Goal: Complete application form

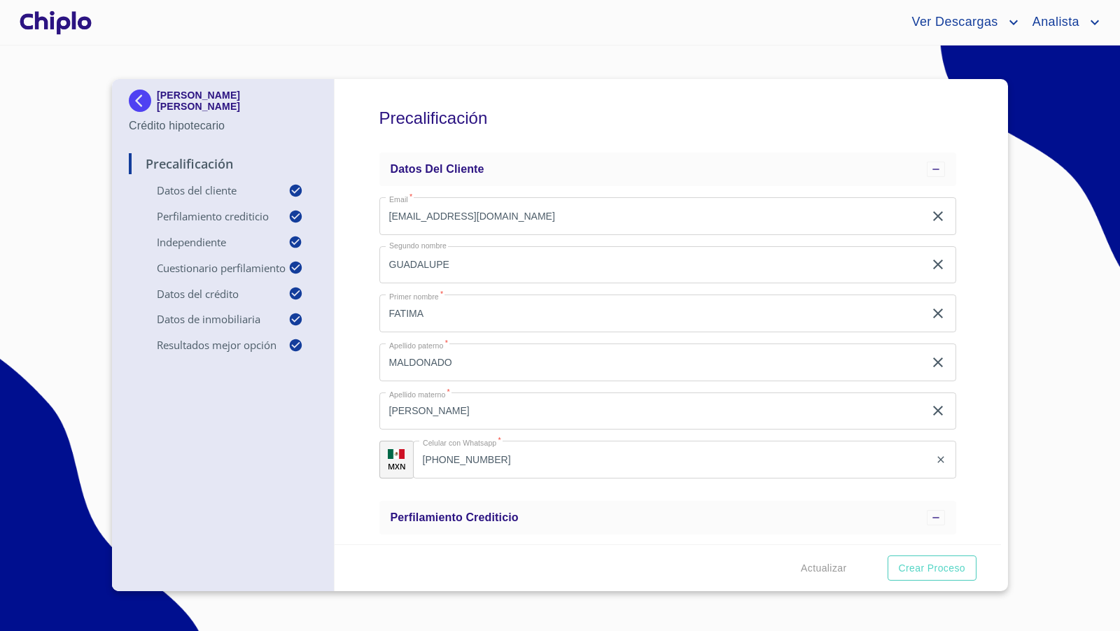
click at [984, 268] on div "Precalificación Datos del cliente Email   * [EMAIL_ADDRESS][DOMAIN_NAME] ​ Segu…" at bounding box center [667, 311] width 667 height 465
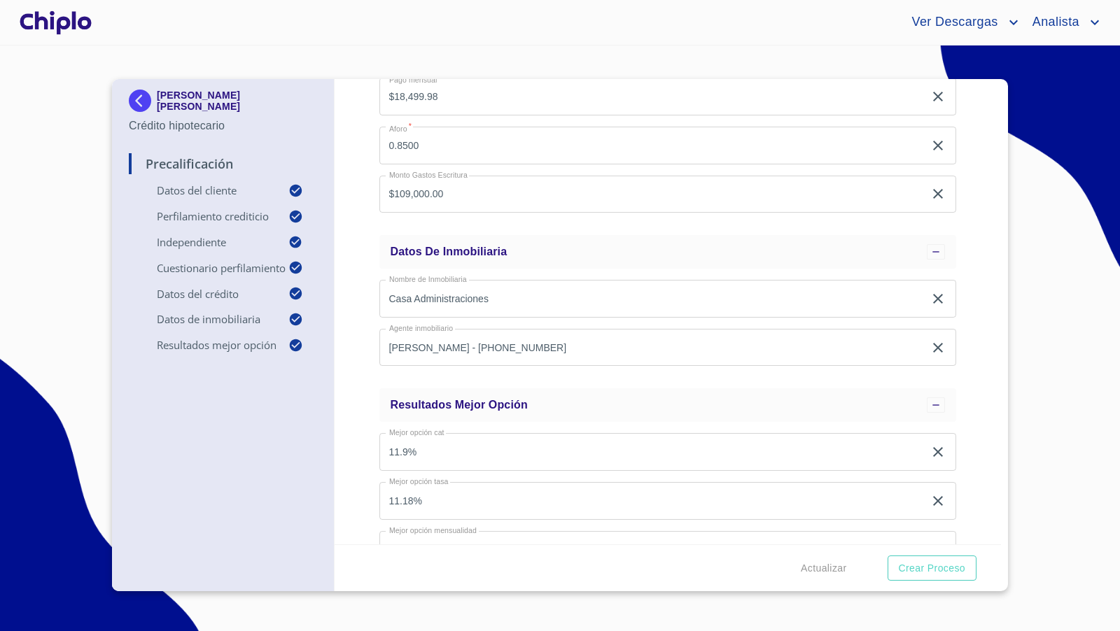
scroll to position [1431, 0]
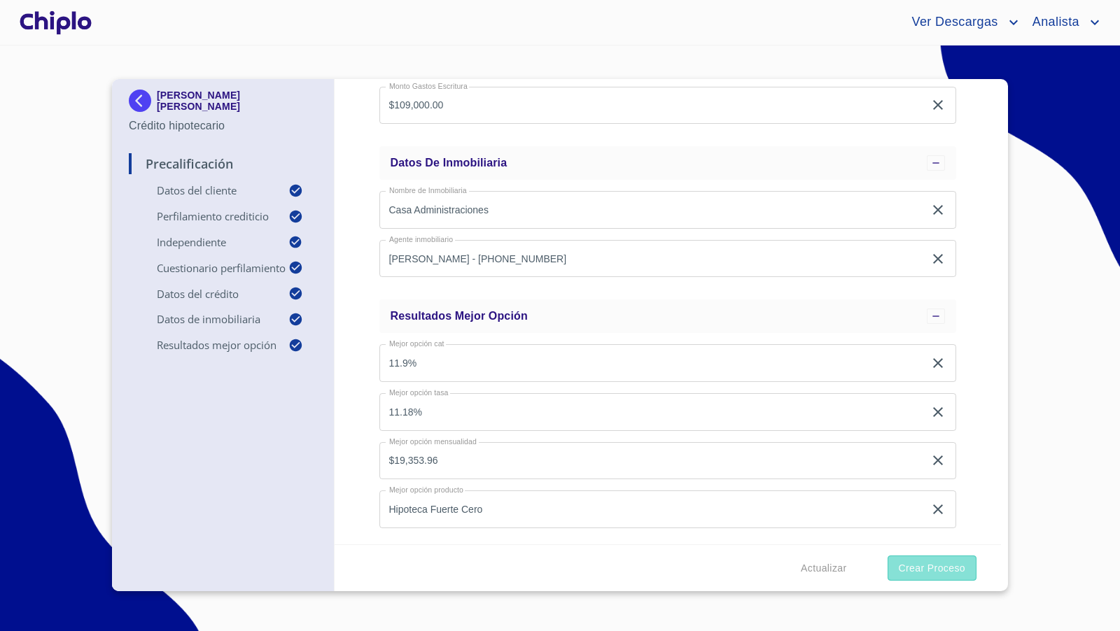
click at [927, 565] on span "Crear Proceso" at bounding box center [931, 568] width 66 height 17
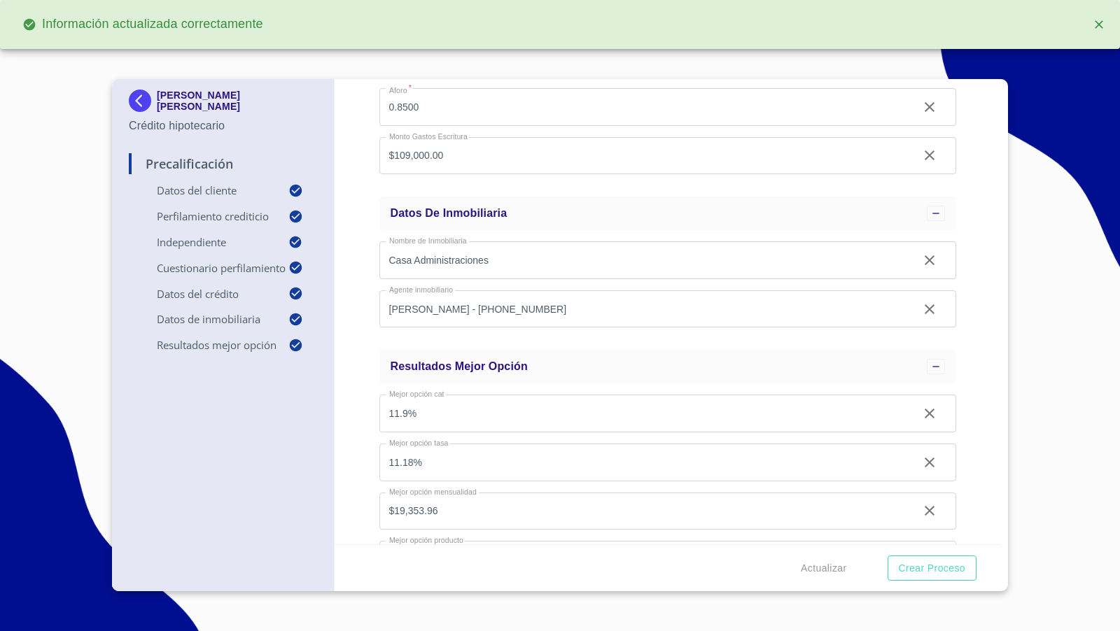
scroll to position [1481, 0]
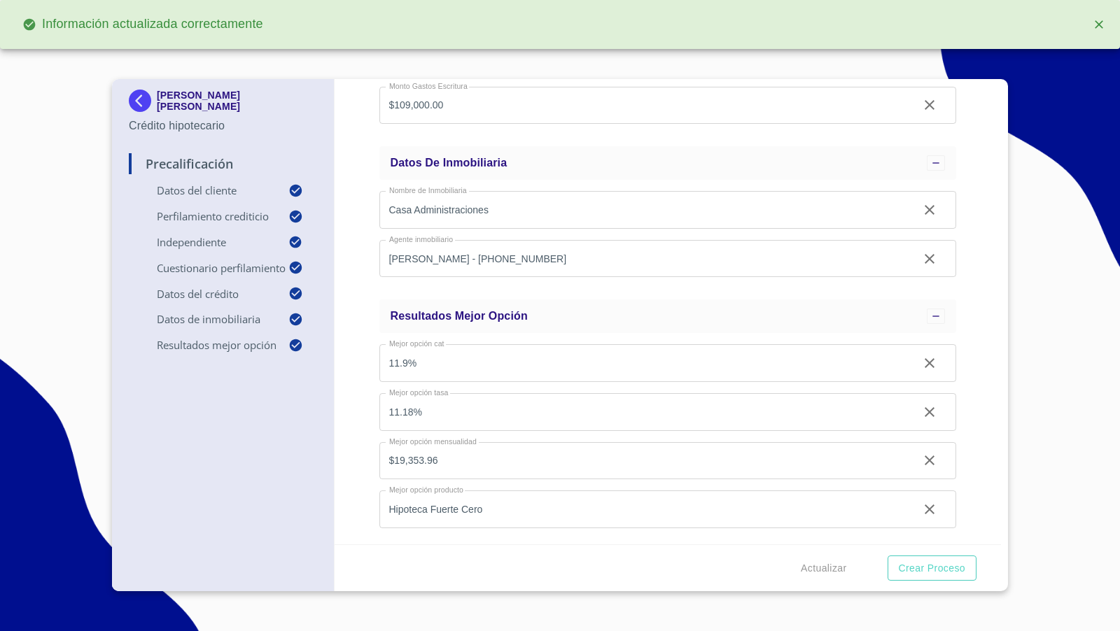
type input "0.85"
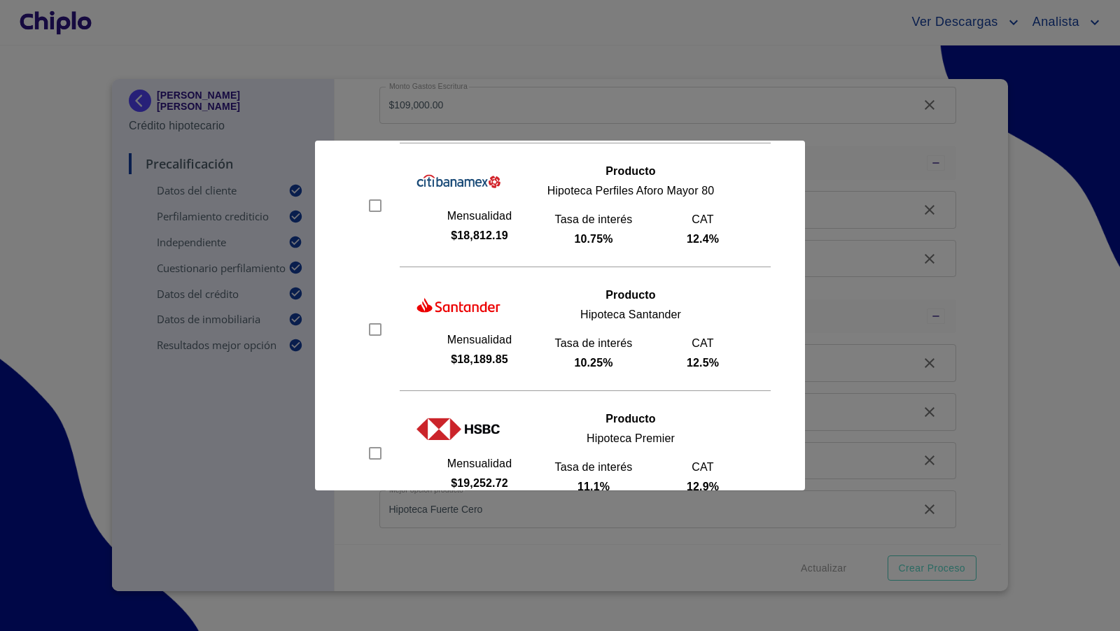
scroll to position [261, 0]
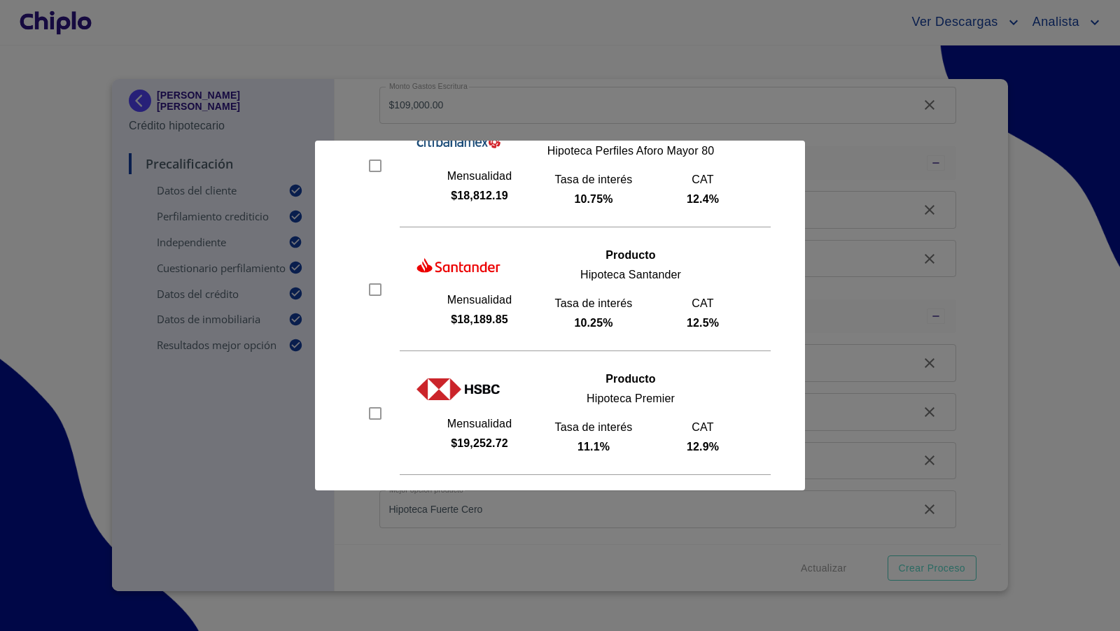
click at [373, 285] on input "checkbox" at bounding box center [375, 289] width 21 height 21
checkbox input "true"
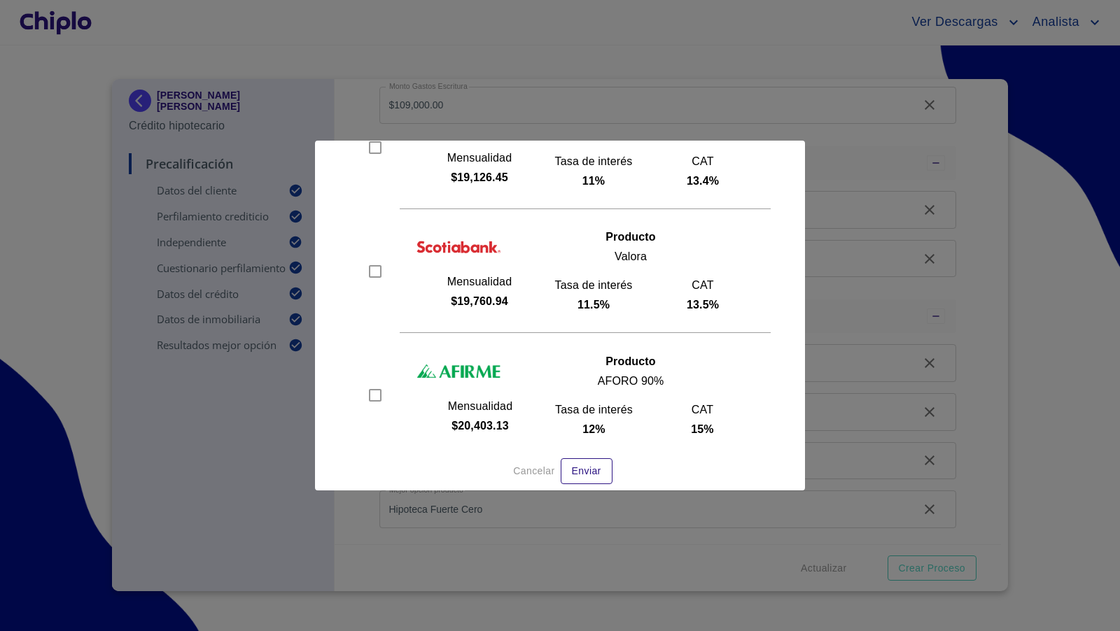
scroll to position [669, 0]
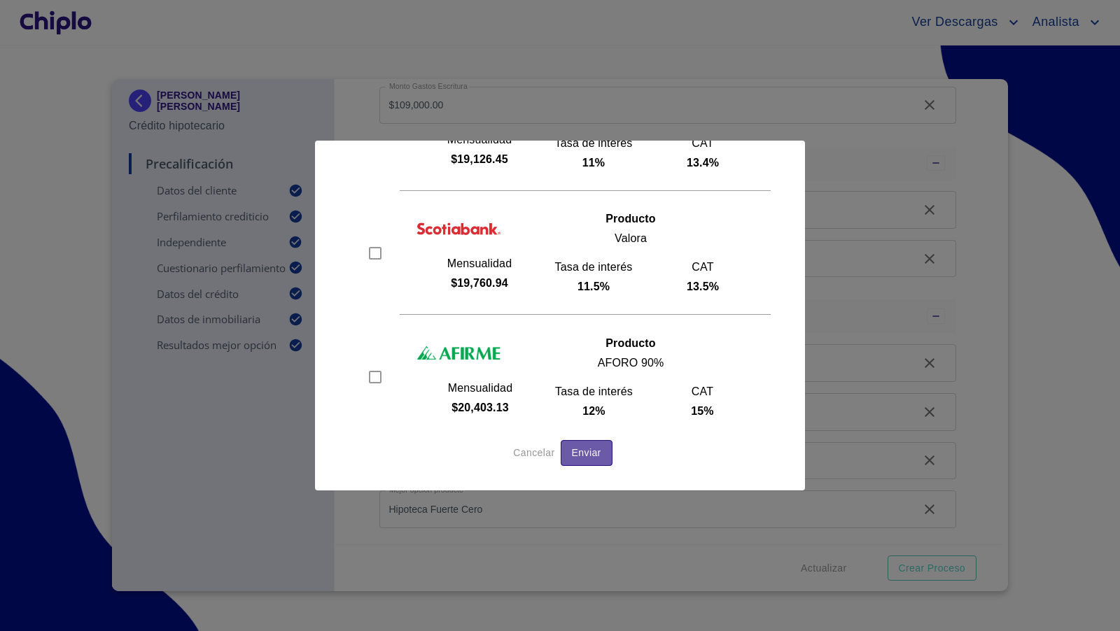
click at [577, 444] on span "Enviar" at bounding box center [586, 452] width 29 height 17
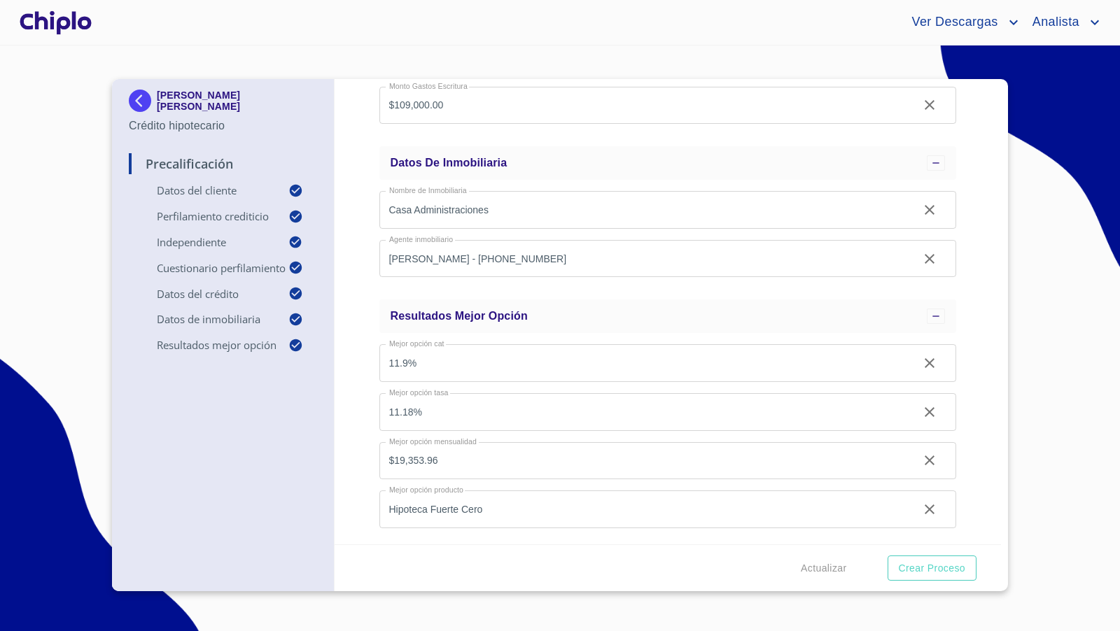
scroll to position [1431, 0]
click at [63, 22] on div at bounding box center [56, 22] width 78 height 45
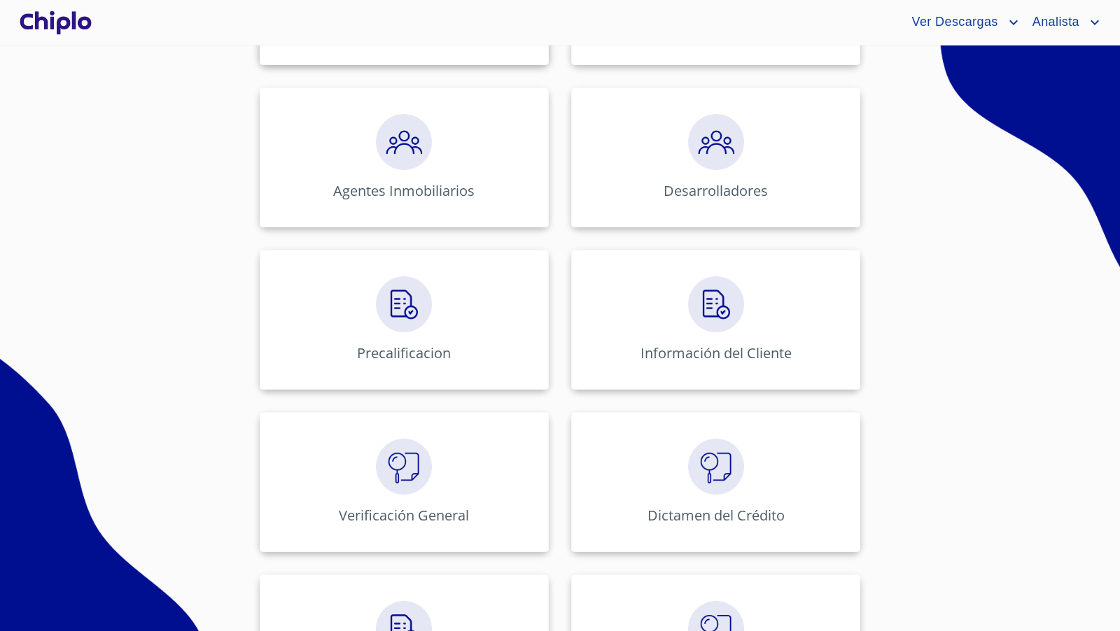
scroll to position [357, 0]
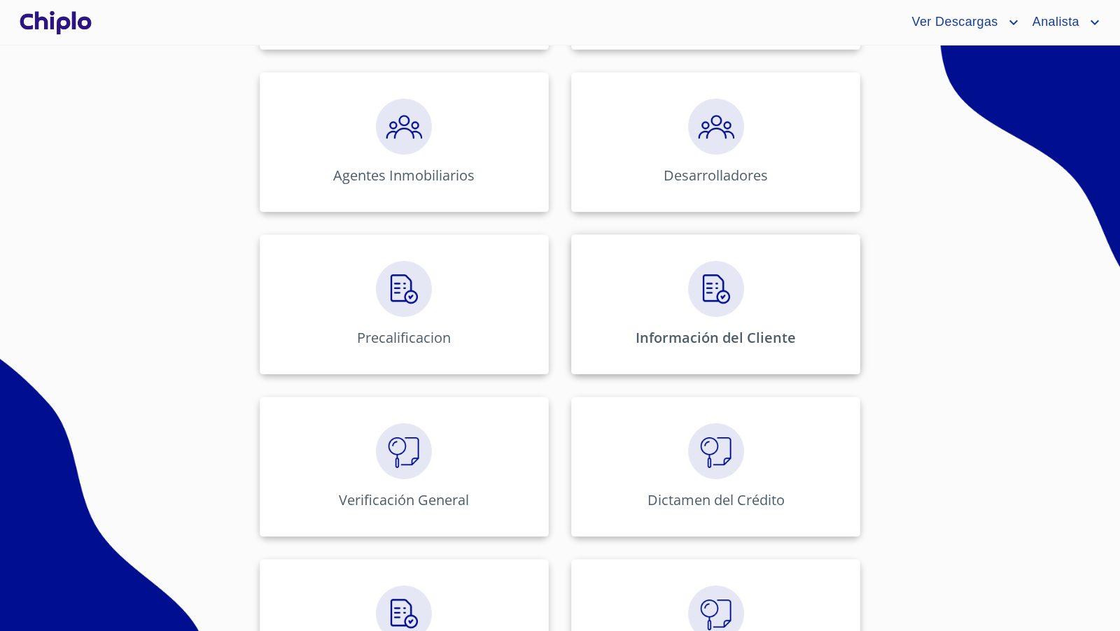
click at [729, 289] on img at bounding box center [716, 289] width 56 height 56
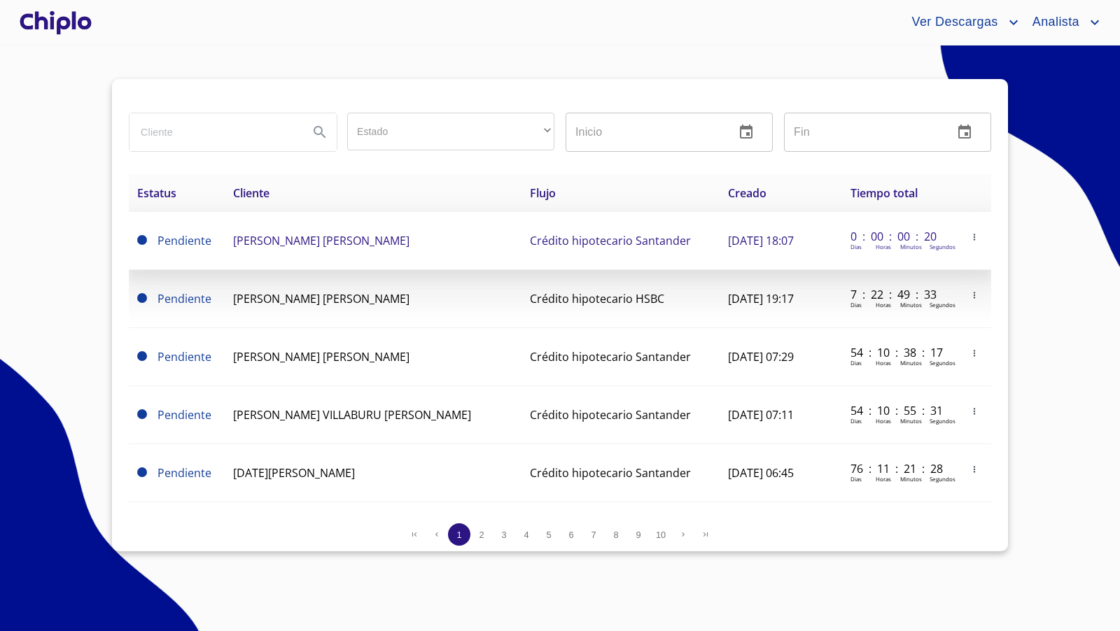
click at [299, 246] on span "[PERSON_NAME] [PERSON_NAME]" at bounding box center [321, 240] width 176 height 15
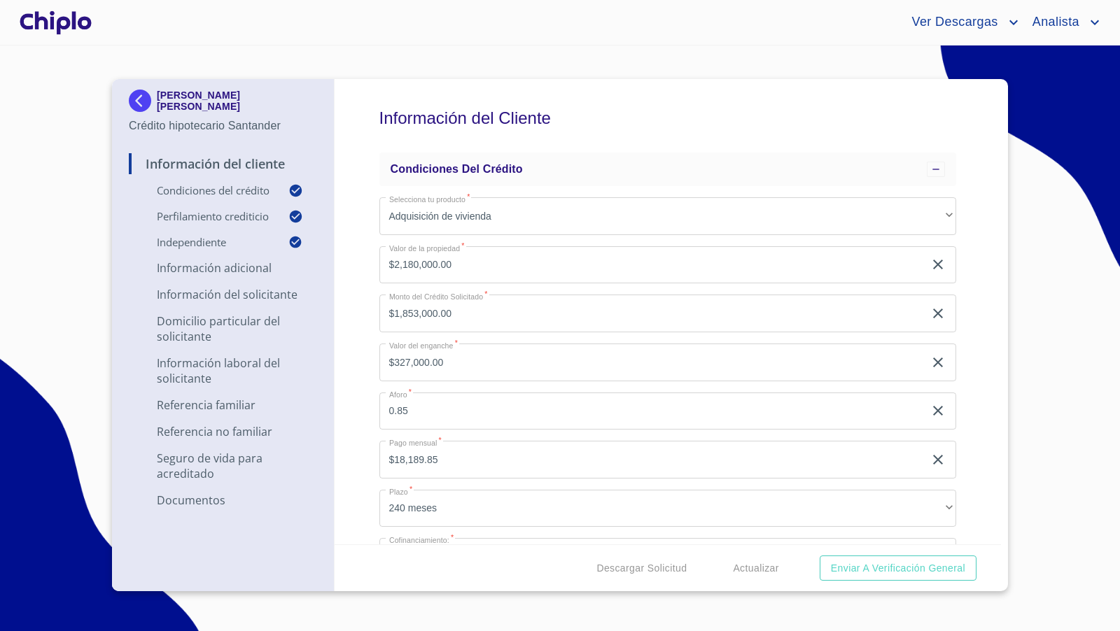
click at [983, 360] on div "Información del Cliente Condiciones del Crédito Selecciona tu producto   * Adqu…" at bounding box center [667, 311] width 667 height 465
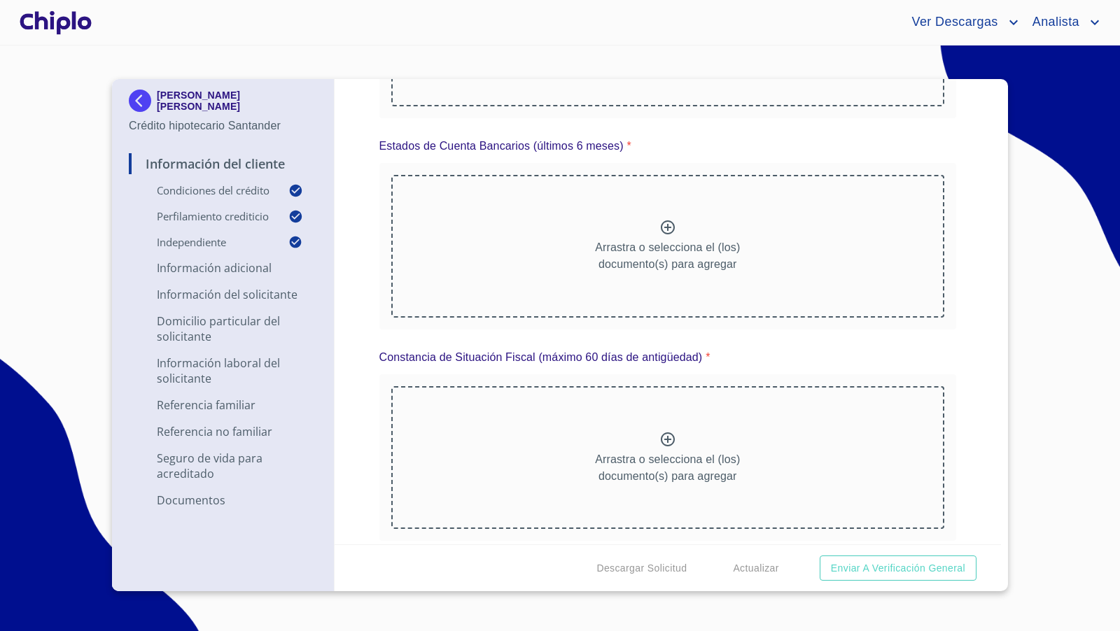
scroll to position [6744, 0]
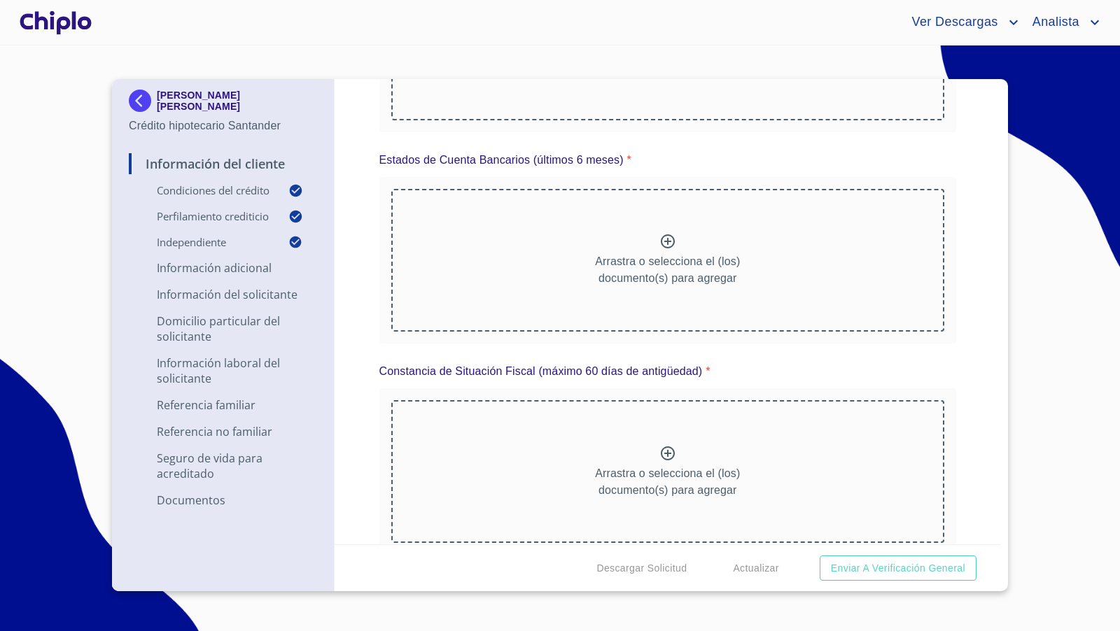
click at [668, 237] on icon at bounding box center [668, 241] width 14 height 14
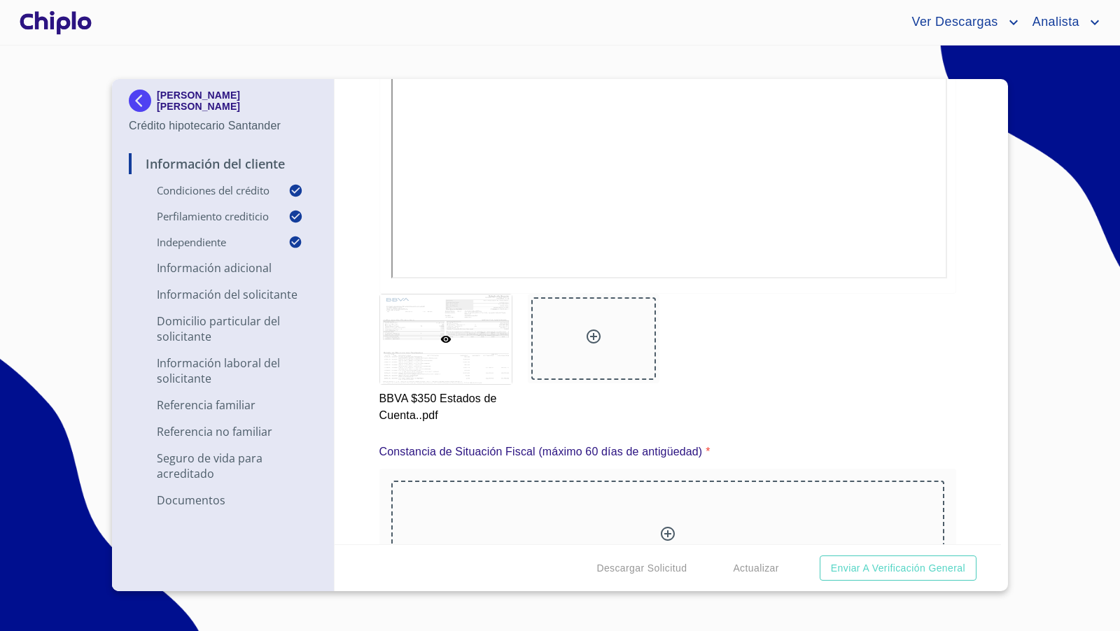
scroll to position [7217, 0]
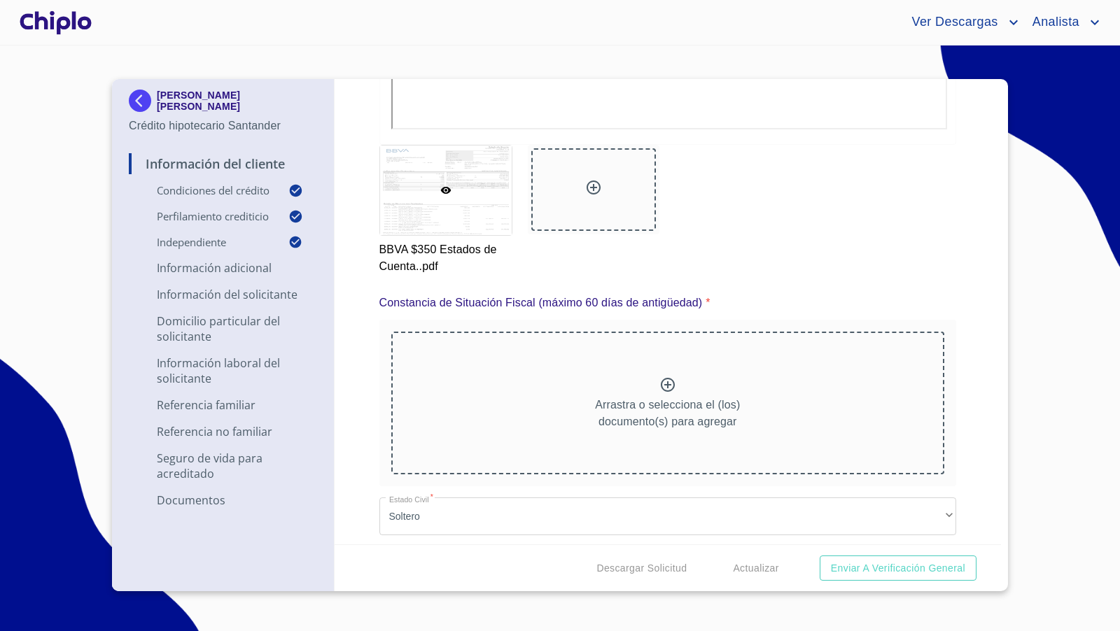
click at [673, 386] on icon at bounding box center [667, 384] width 17 height 17
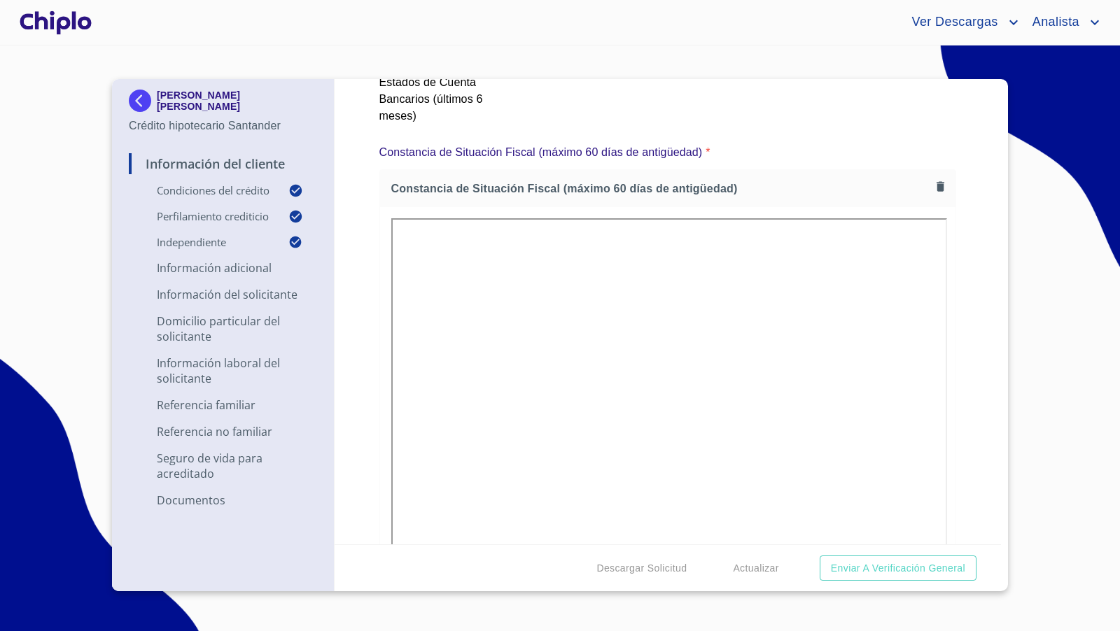
scroll to position [7380, 0]
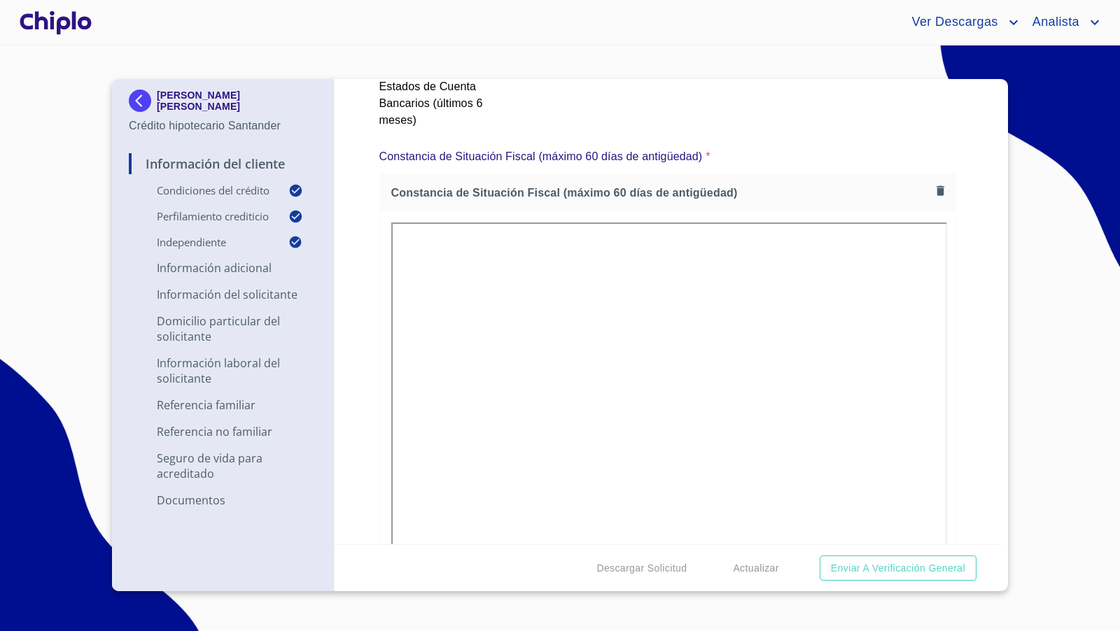
click at [983, 249] on div "Información del Cliente Condiciones del Crédito Selecciona tu producto   * Adqu…" at bounding box center [667, 311] width 667 height 465
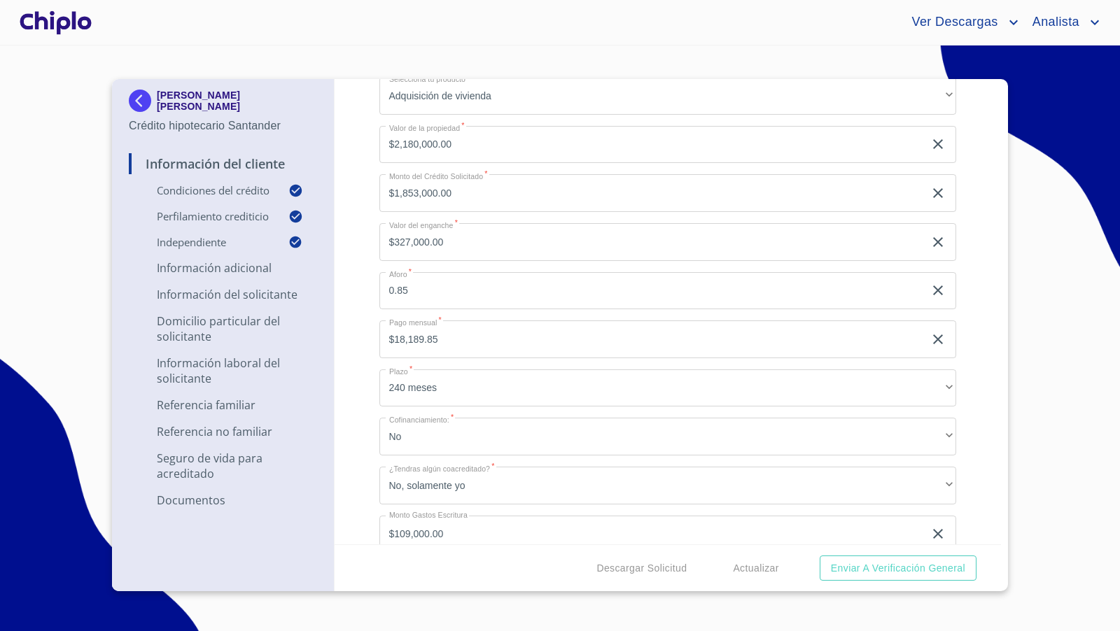
scroll to position [120, 0]
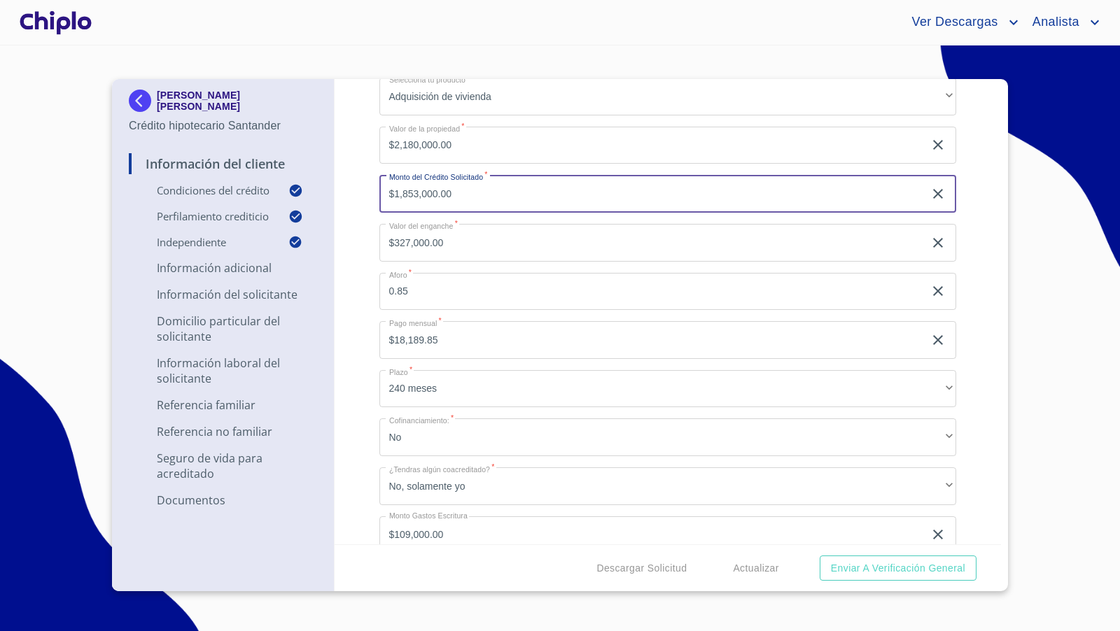
drag, startPoint x: 468, startPoint y: 192, endPoint x: 363, endPoint y: 192, distance: 105.0
click at [363, 192] on div "Información del Cliente Condiciones del Crédito Selecciona tu producto   * Adqu…" at bounding box center [667, 311] width 667 height 465
type input "$1,962,000"
type input "$218,000.00"
type input "0.9"
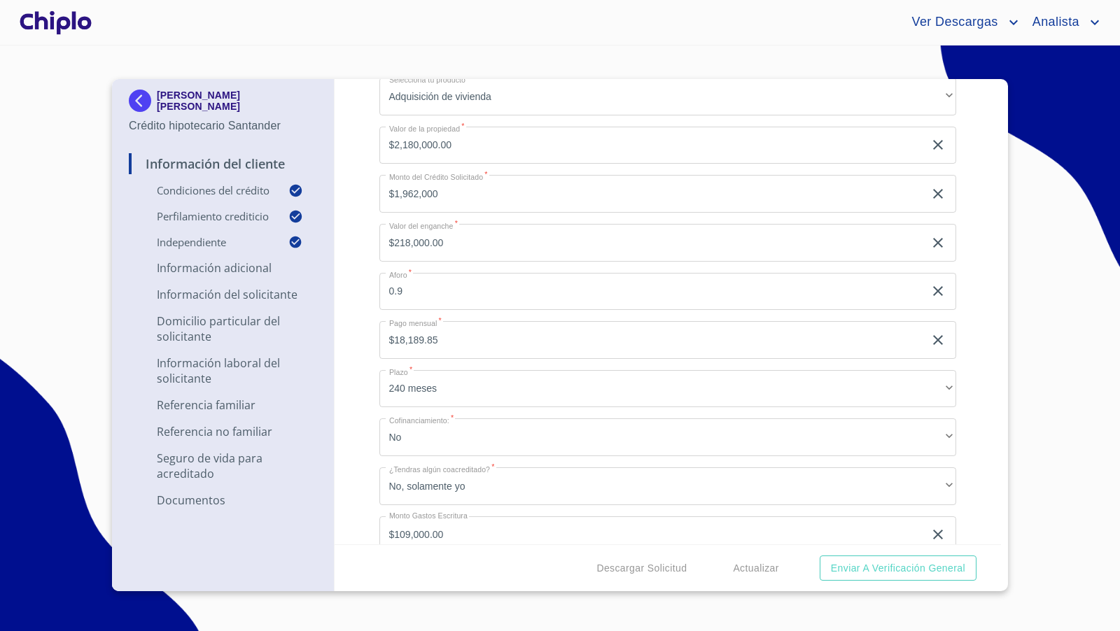
click at [360, 209] on div "Información del Cliente Condiciones del Crédito Selecciona tu producto   * Adqu…" at bounding box center [667, 311] width 667 height 465
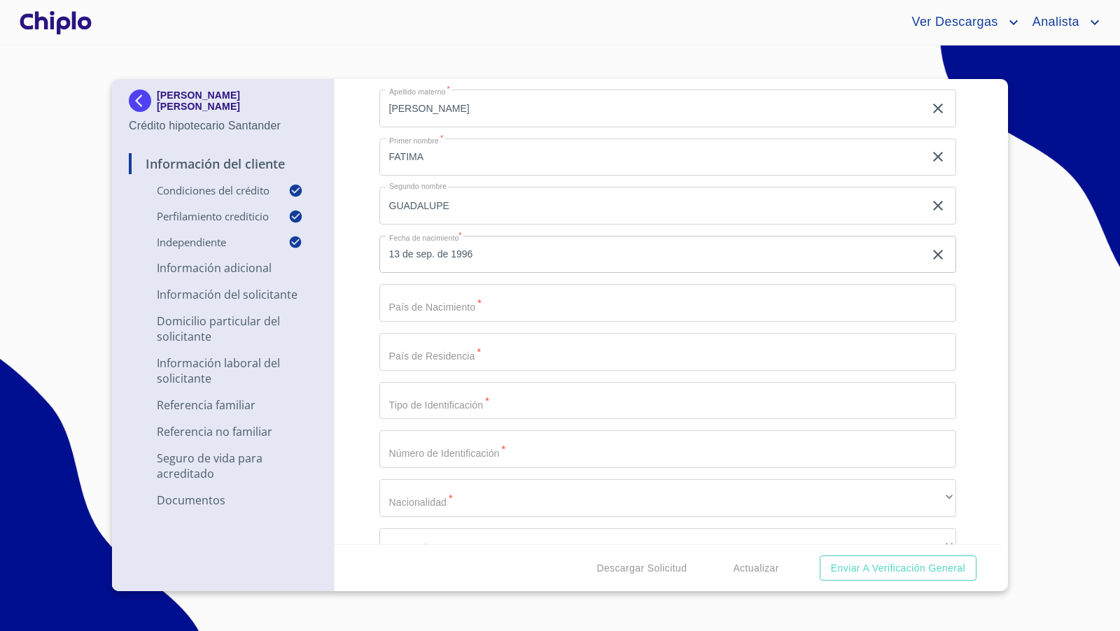
scroll to position [1439, 0]
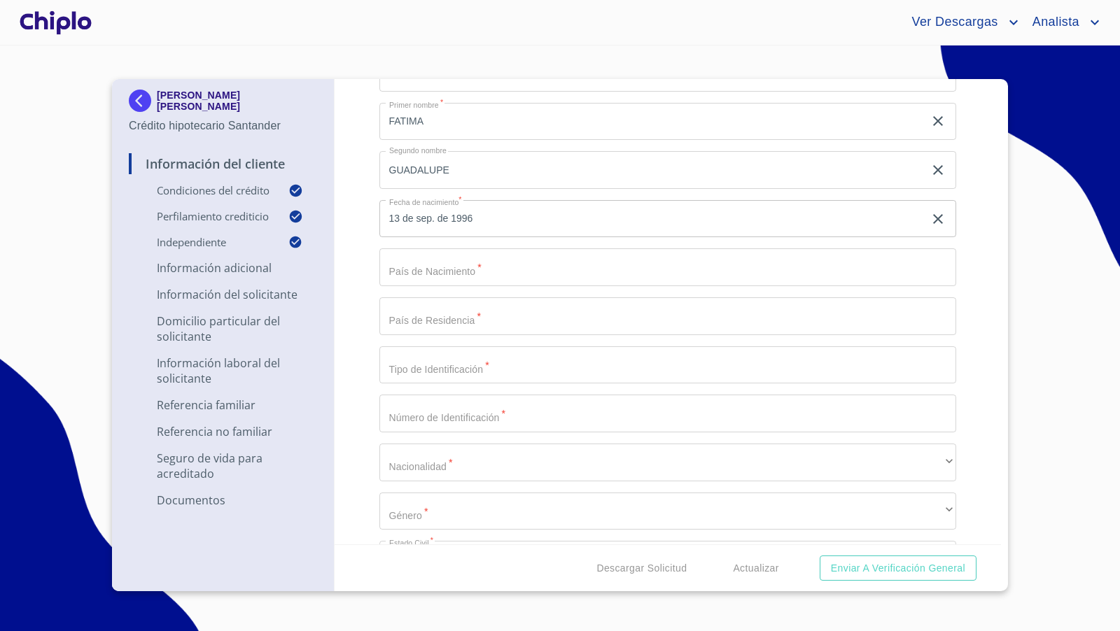
click at [460, 266] on input "Selecciona tu producto   *" at bounding box center [667, 267] width 577 height 38
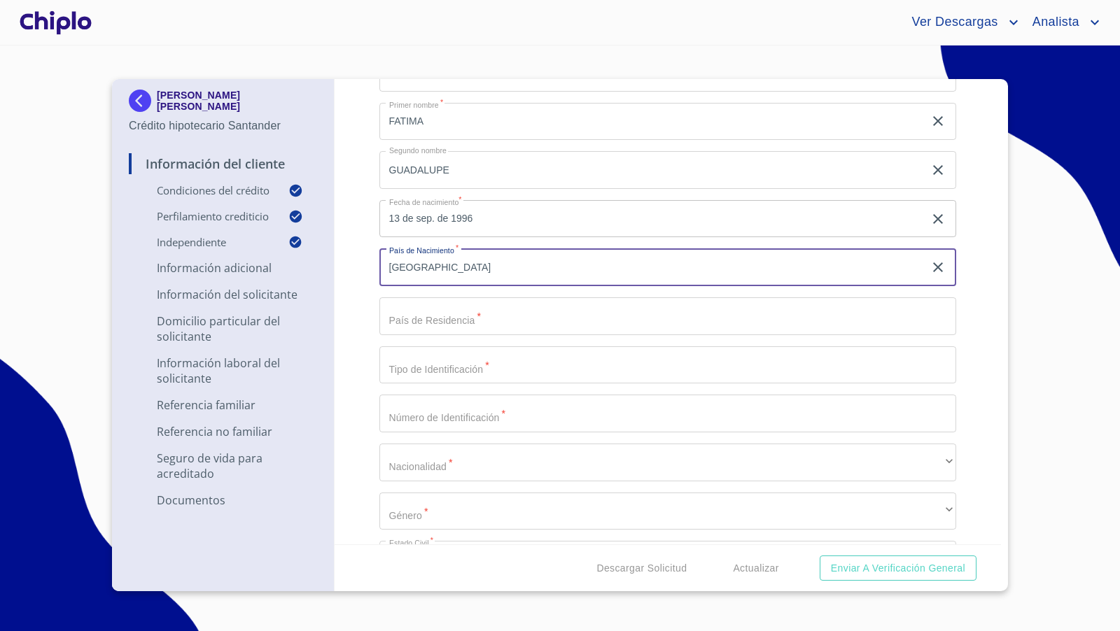
type input "[GEOGRAPHIC_DATA]"
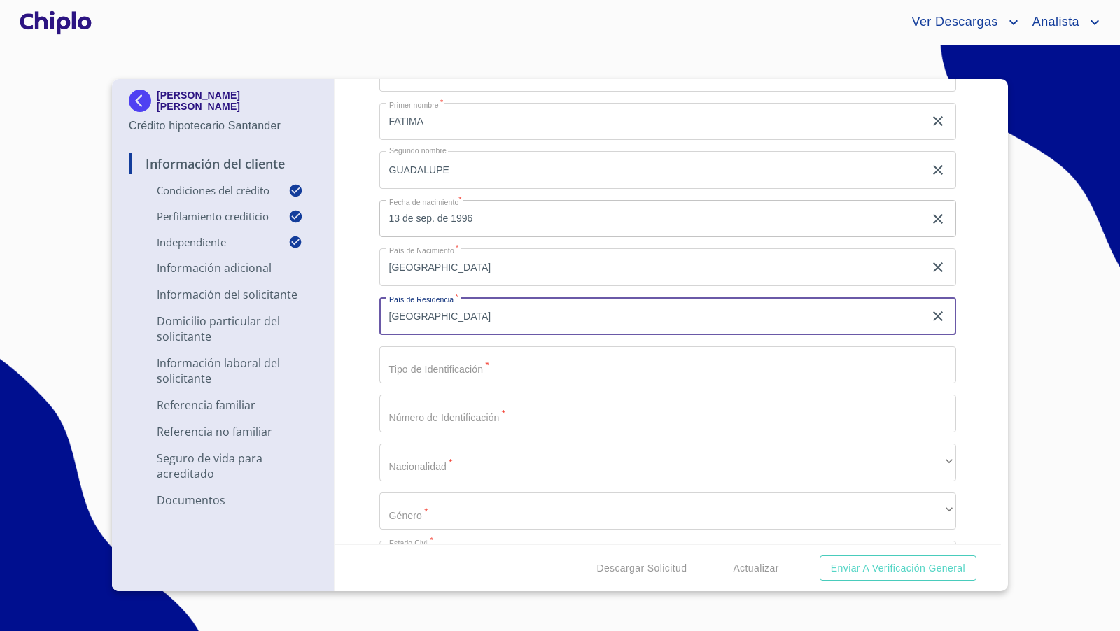
type input "[GEOGRAPHIC_DATA]"
click at [365, 374] on div "Información del Cliente Condiciones del Crédito Selecciona tu producto   * Adqu…" at bounding box center [667, 311] width 667 height 465
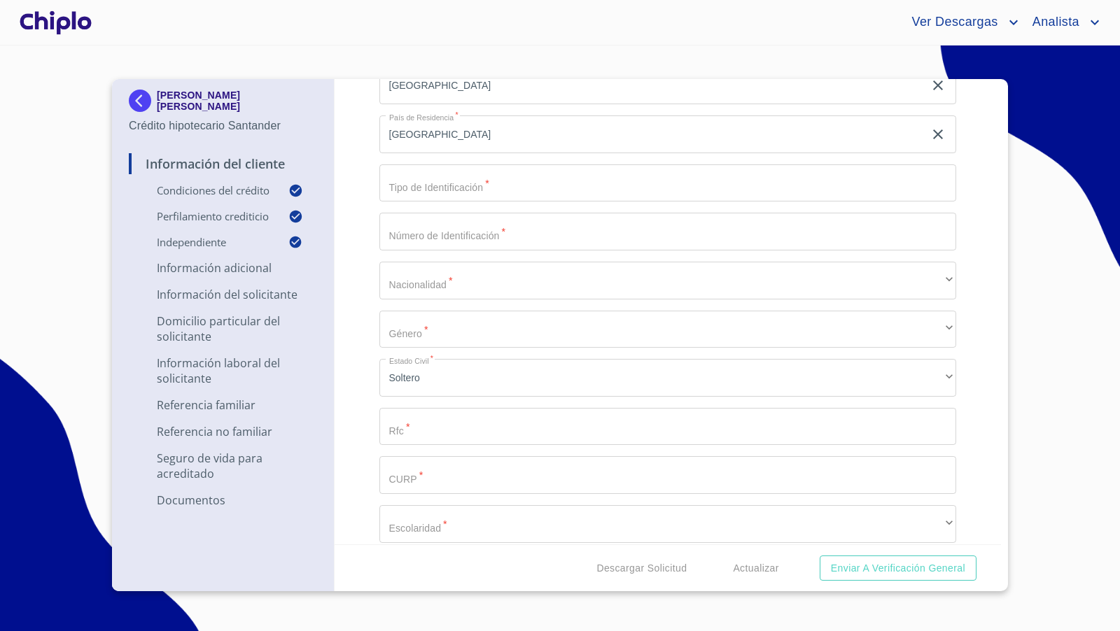
scroll to position [1635, 0]
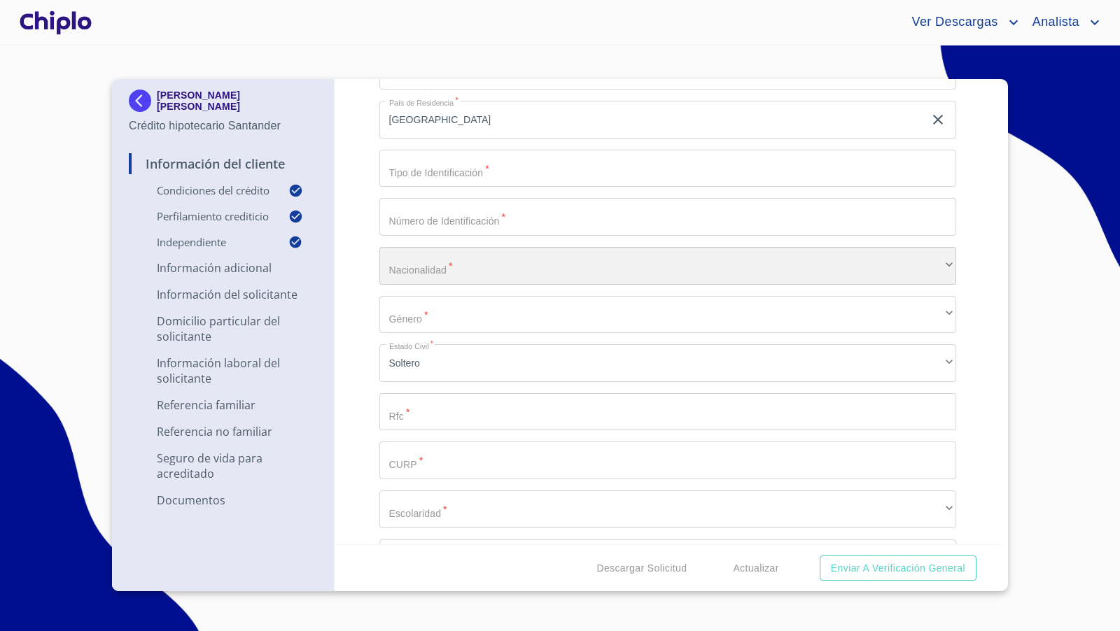
click at [415, 277] on div "​" at bounding box center [667, 266] width 577 height 38
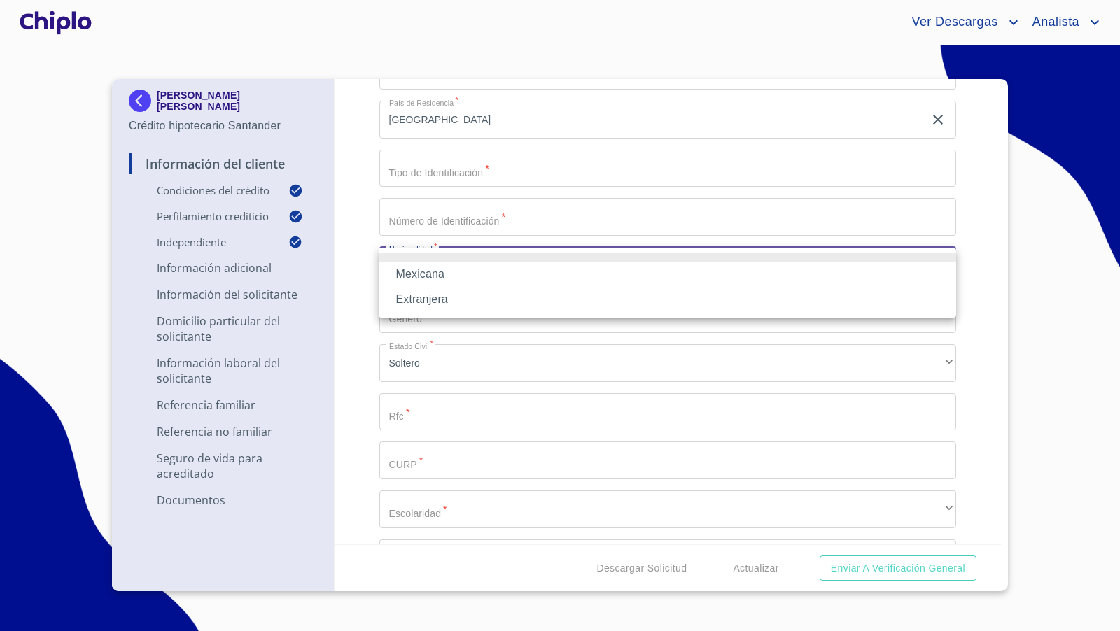
click at [415, 277] on li "Mexicana" at bounding box center [667, 274] width 577 height 25
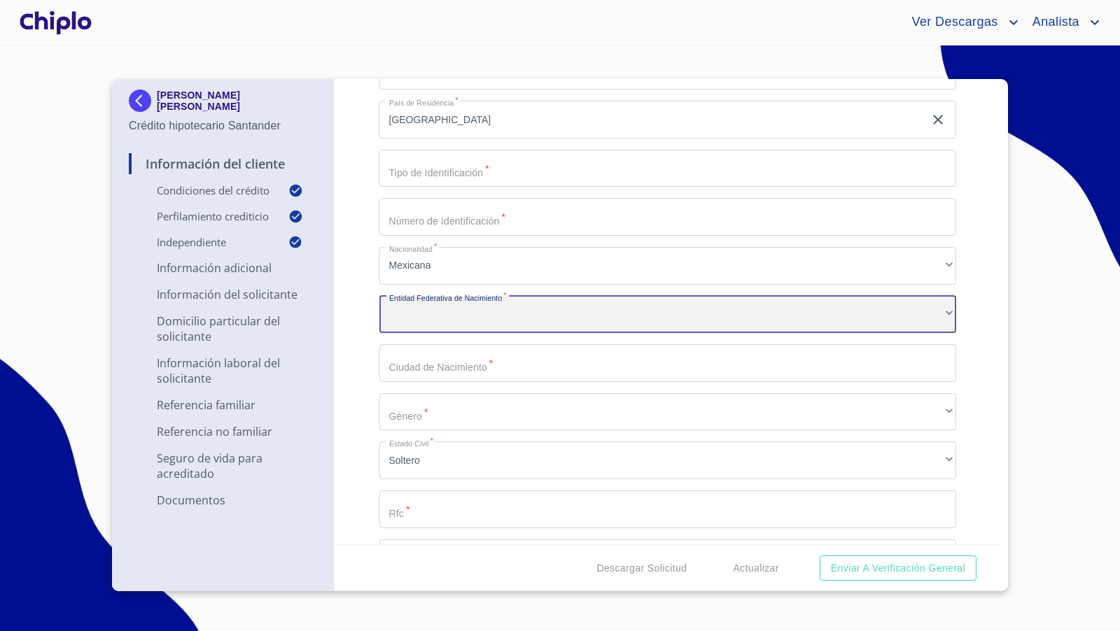
click at [439, 316] on div "​" at bounding box center [667, 315] width 577 height 38
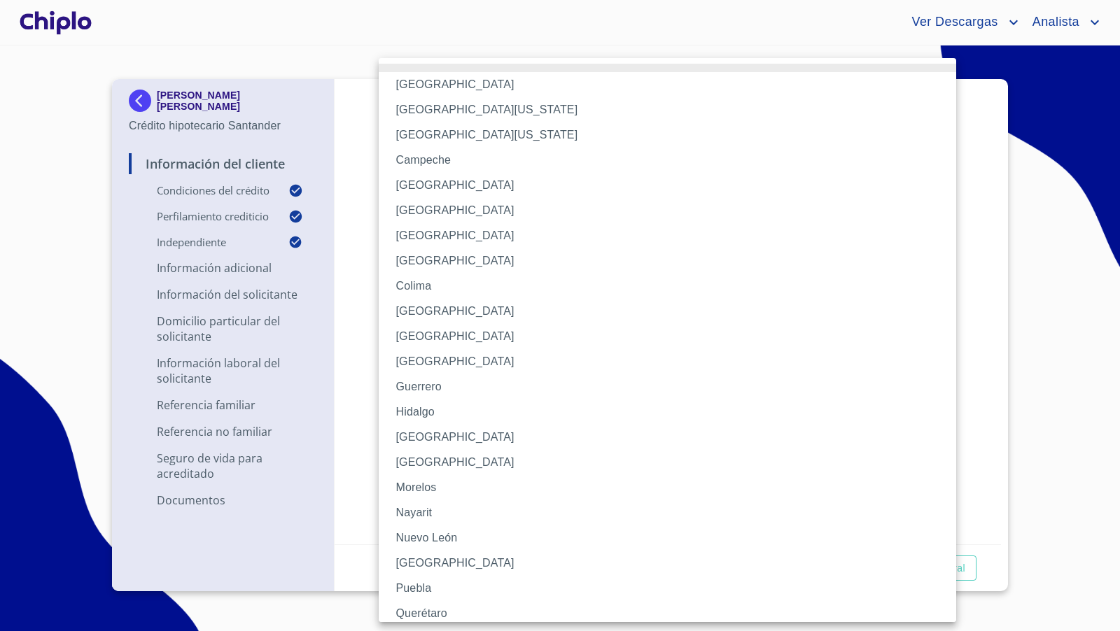
click at [424, 435] on li "[GEOGRAPHIC_DATA]" at bounding box center [667, 437] width 577 height 25
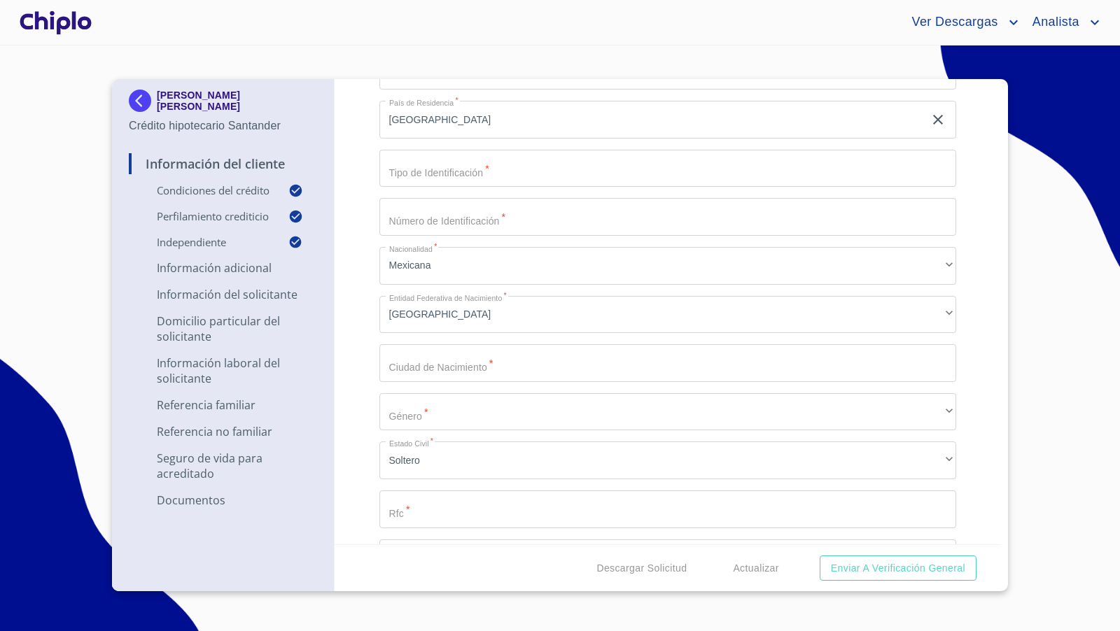
click at [362, 425] on div "Información del Cliente Condiciones del Crédito Selecciona tu producto   * Adqu…" at bounding box center [667, 311] width 667 height 465
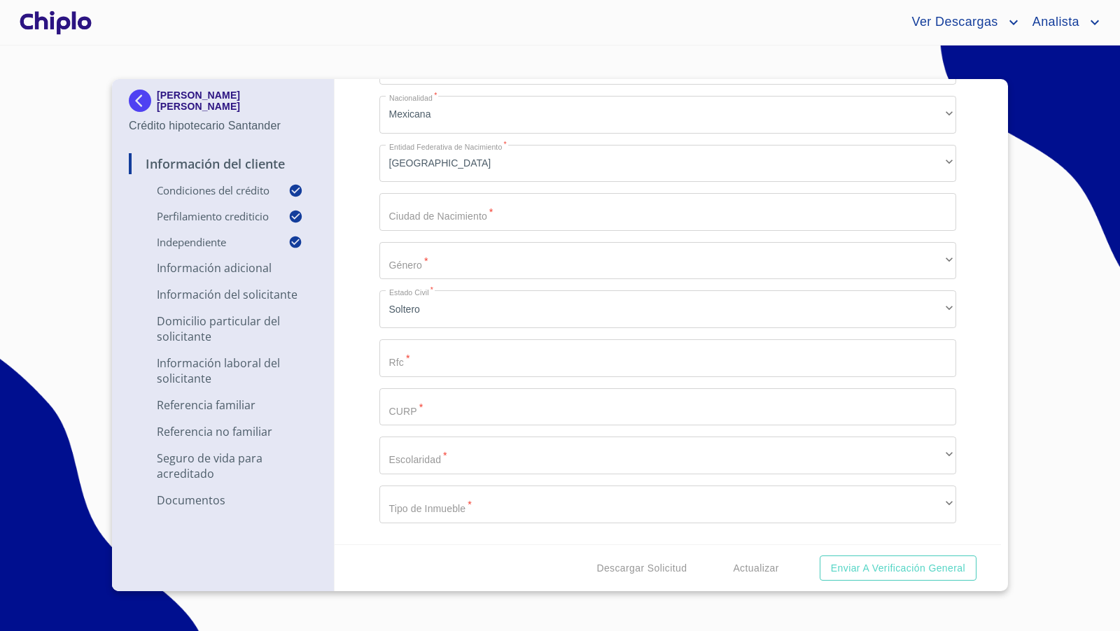
scroll to position [1792, 0]
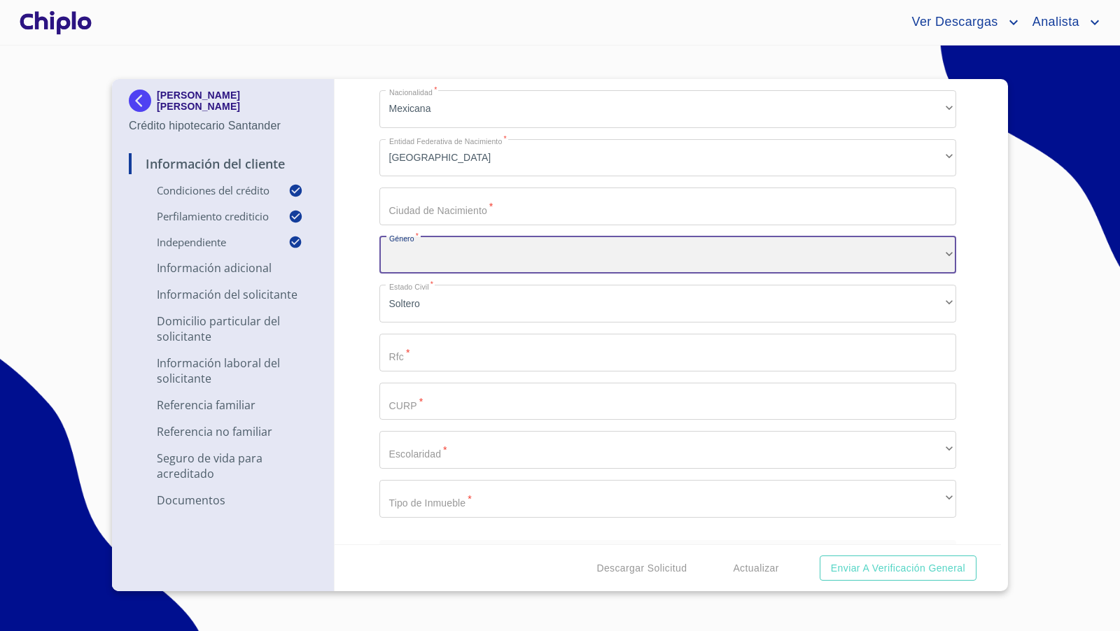
click at [431, 253] on div "​" at bounding box center [667, 256] width 577 height 38
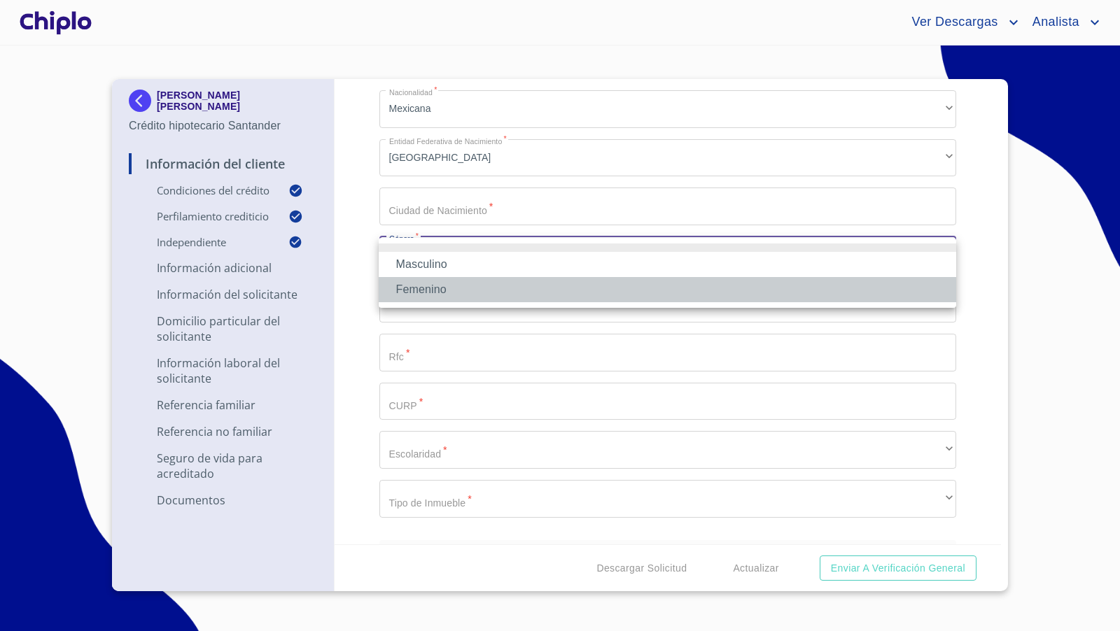
click at [416, 284] on li "Femenino" at bounding box center [667, 289] width 577 height 25
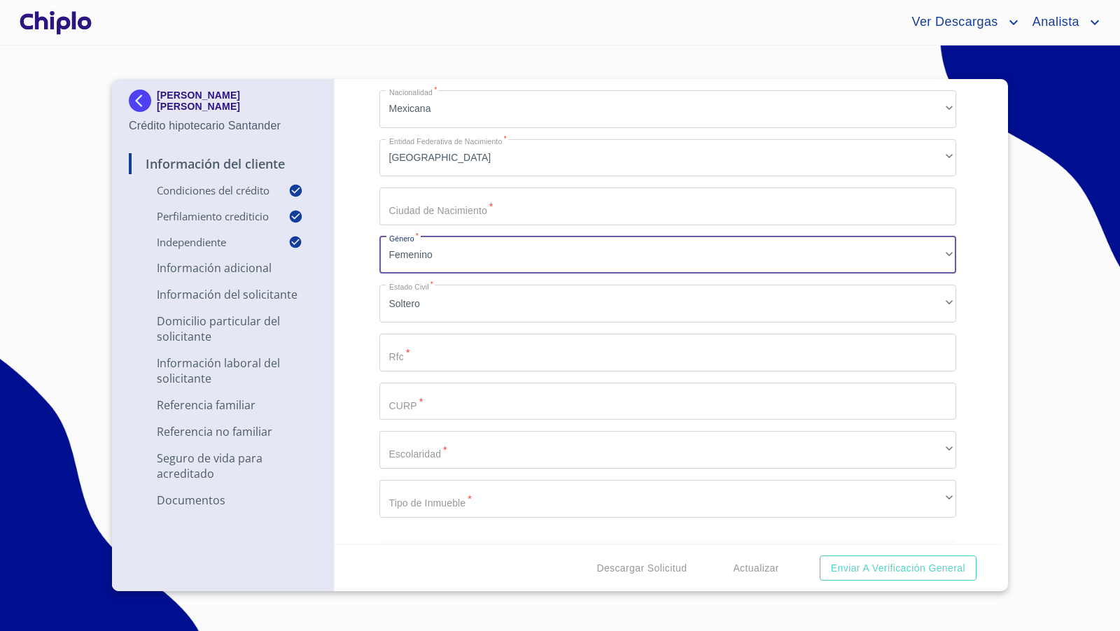
click at [414, 408] on input "Selecciona tu producto   *" at bounding box center [667, 402] width 577 height 38
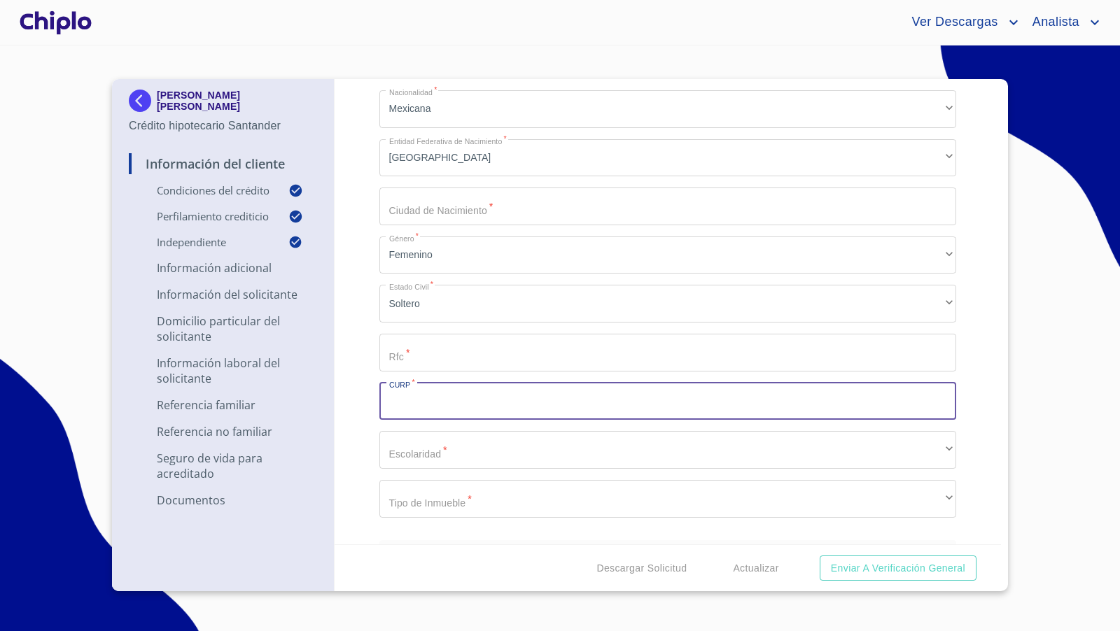
paste input "MAAF960913MJCLLT09"
type input "MAAF960913MJCLLT09"
click at [358, 390] on div "Información del Cliente Condiciones del Crédito Selecciona tu producto   * Adqu…" at bounding box center [667, 311] width 667 height 465
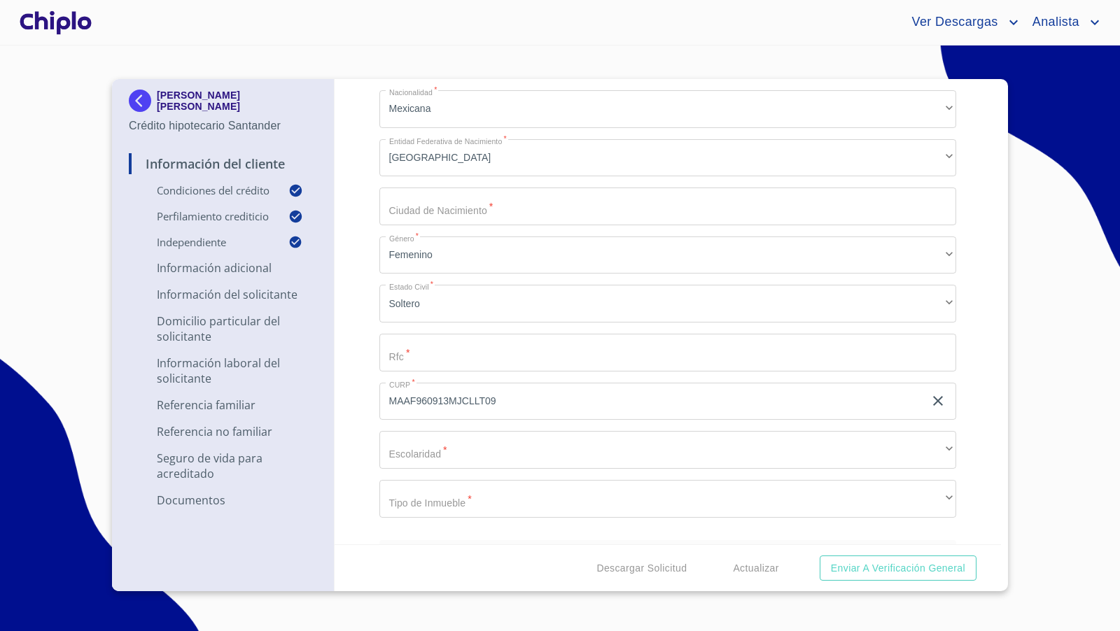
click at [416, 356] on input "Selecciona tu producto   *" at bounding box center [667, 353] width 577 height 38
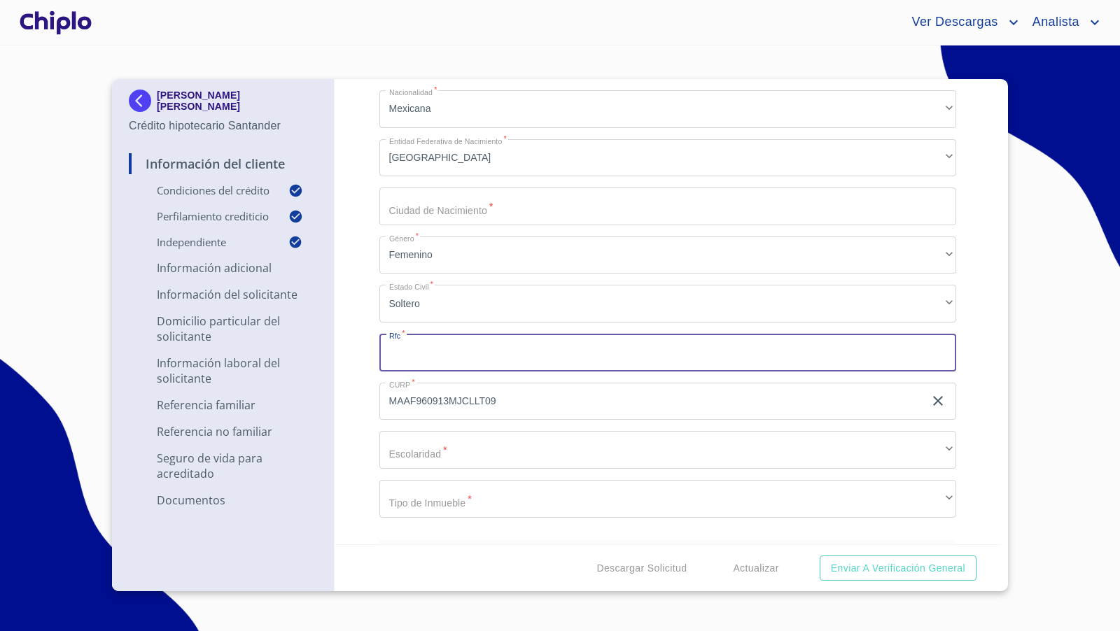
paste input "MAAF960913QBA"
type input "MAAF960913QBA"
click at [366, 366] on div "Información del Cliente Condiciones del Crédito Selecciona tu producto   * Adqu…" at bounding box center [667, 311] width 667 height 465
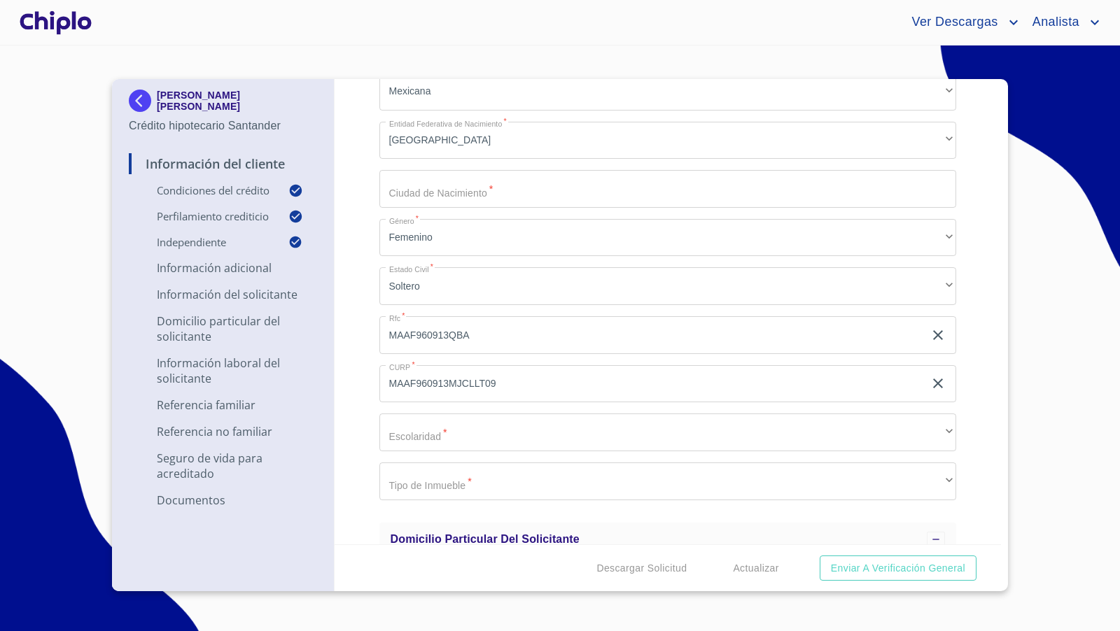
scroll to position [1803, 0]
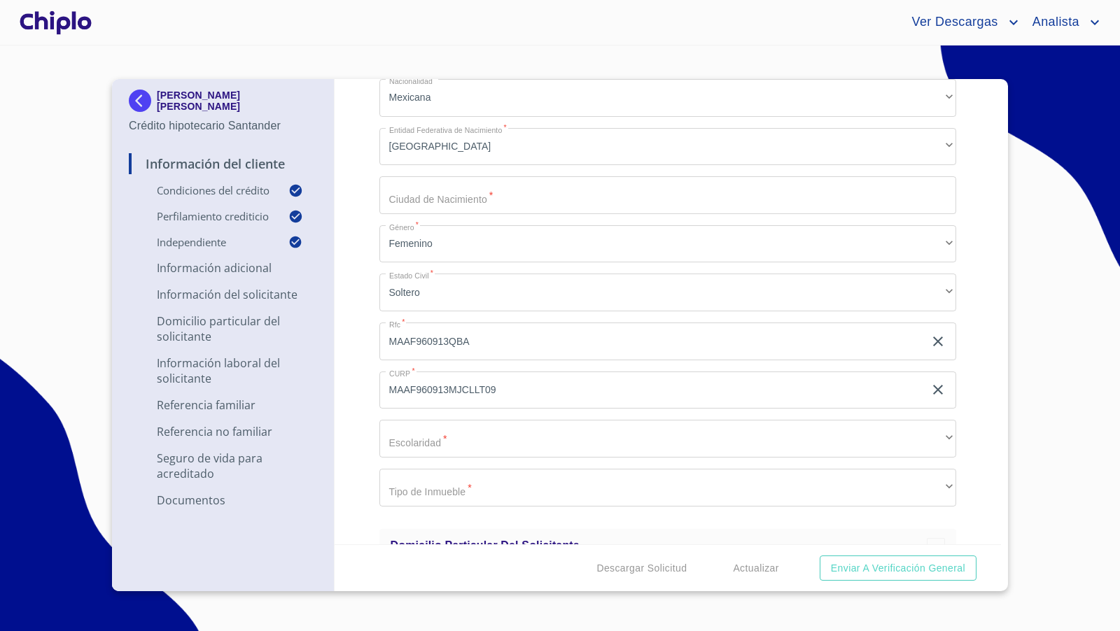
copy p "[PERSON_NAME] [PERSON_NAME]"
drag, startPoint x: 274, startPoint y: 104, endPoint x: 92, endPoint y: 181, distance: 197.5
click at [92, 181] on section "[PERSON_NAME] [PERSON_NAME] Crédito hipotecario Santander Información del Clien…" at bounding box center [560, 338] width 1120 height 586
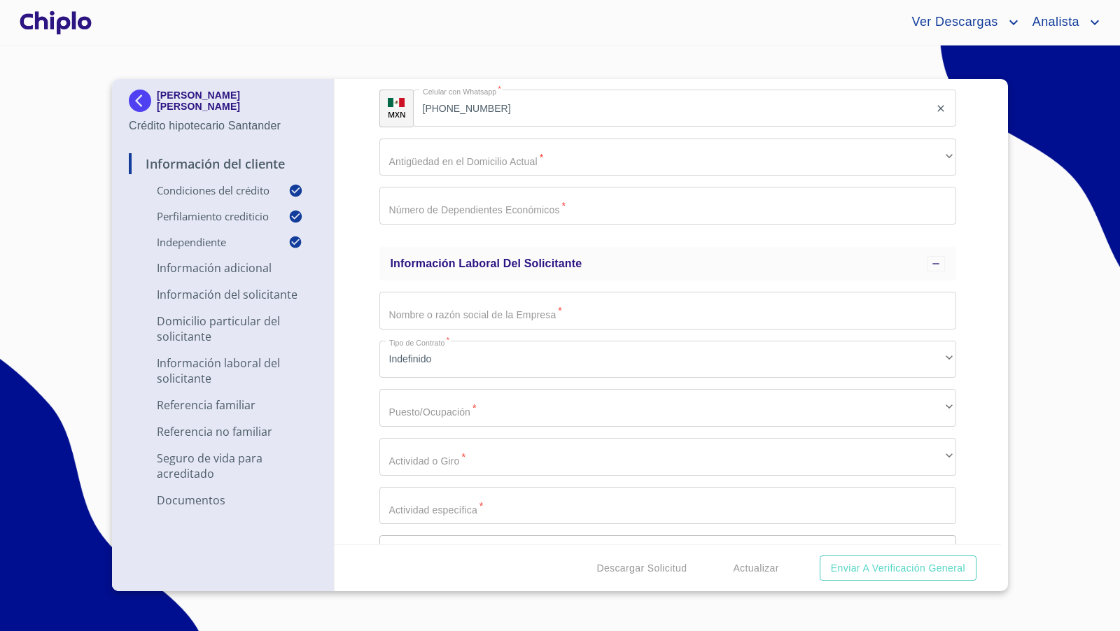
scroll to position [2781, 0]
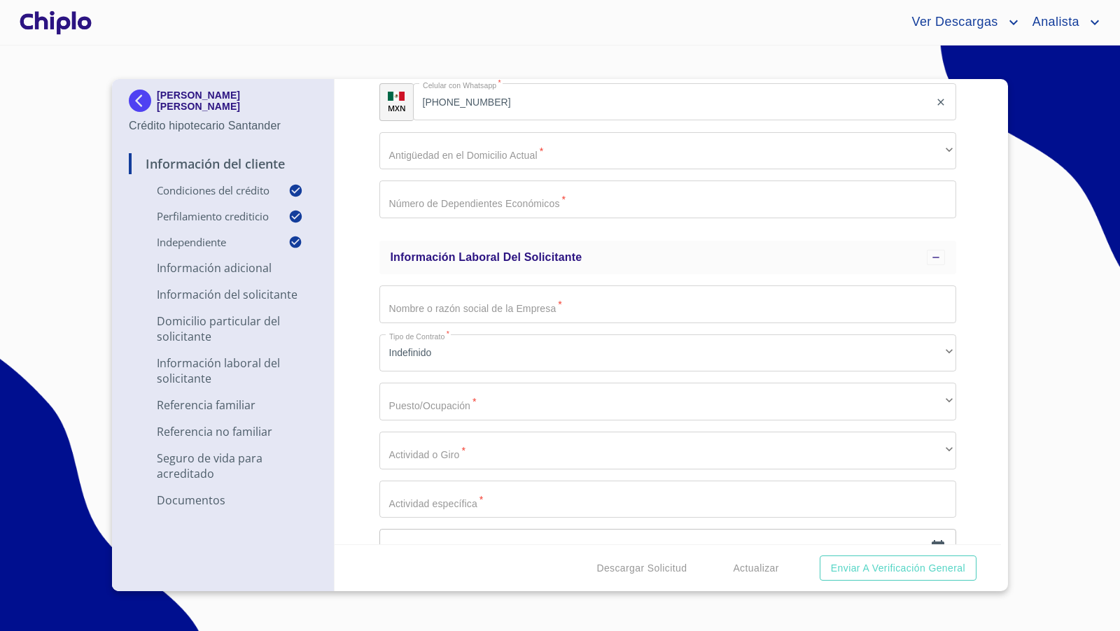
click at [439, 306] on input "Selecciona tu producto   *" at bounding box center [667, 304] width 577 height 38
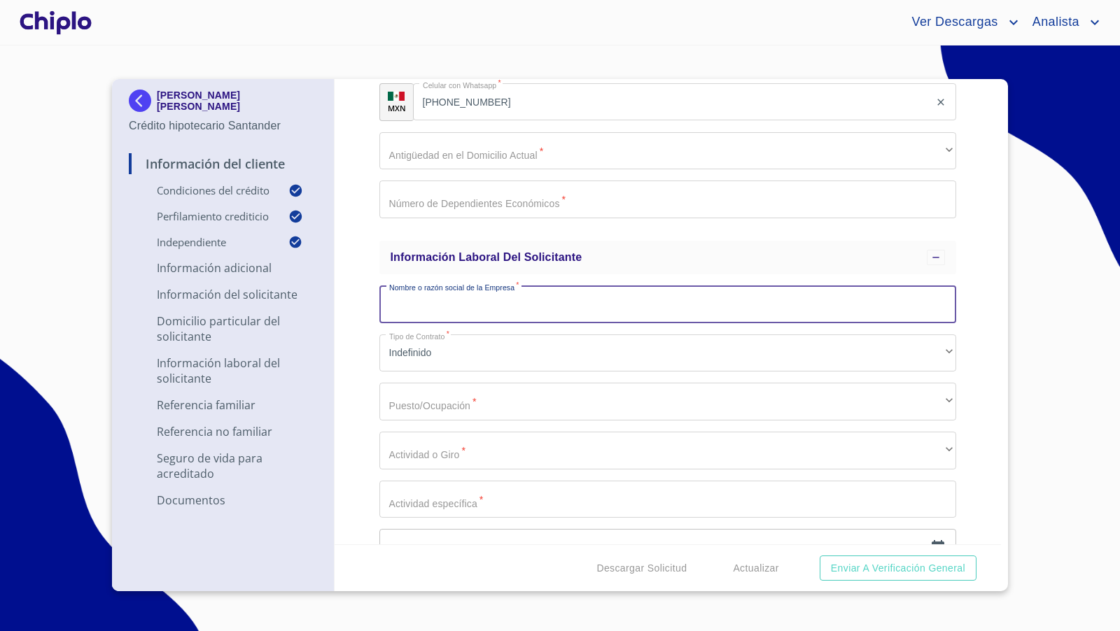
paste input "[PERSON_NAME] [PERSON_NAME]"
type input "[PERSON_NAME] [PERSON_NAME]"
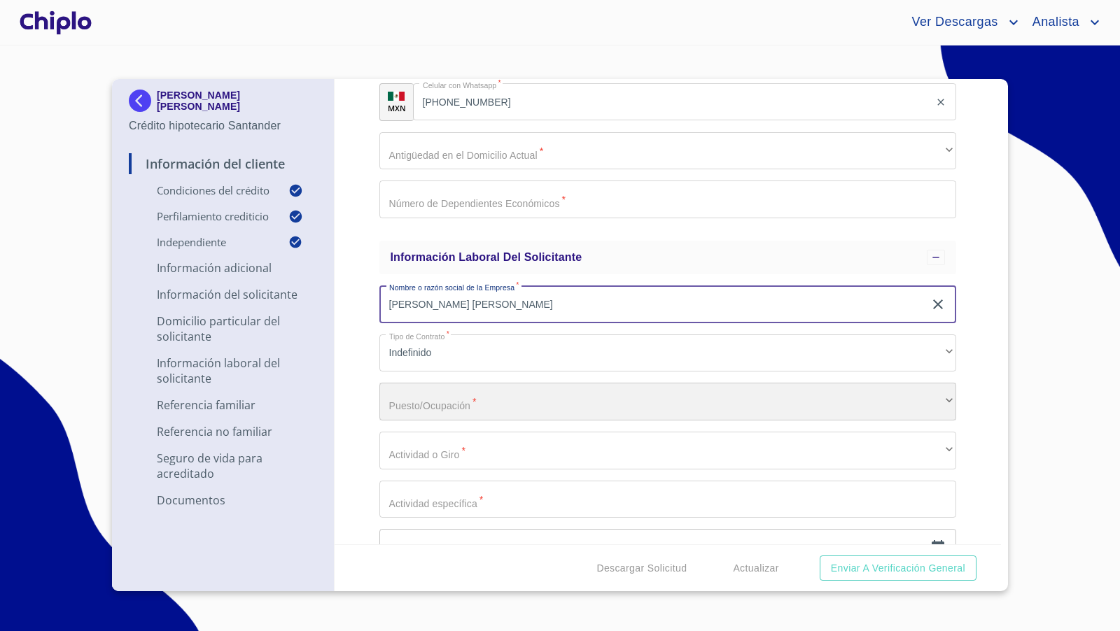
click at [428, 401] on div "​" at bounding box center [667, 402] width 577 height 38
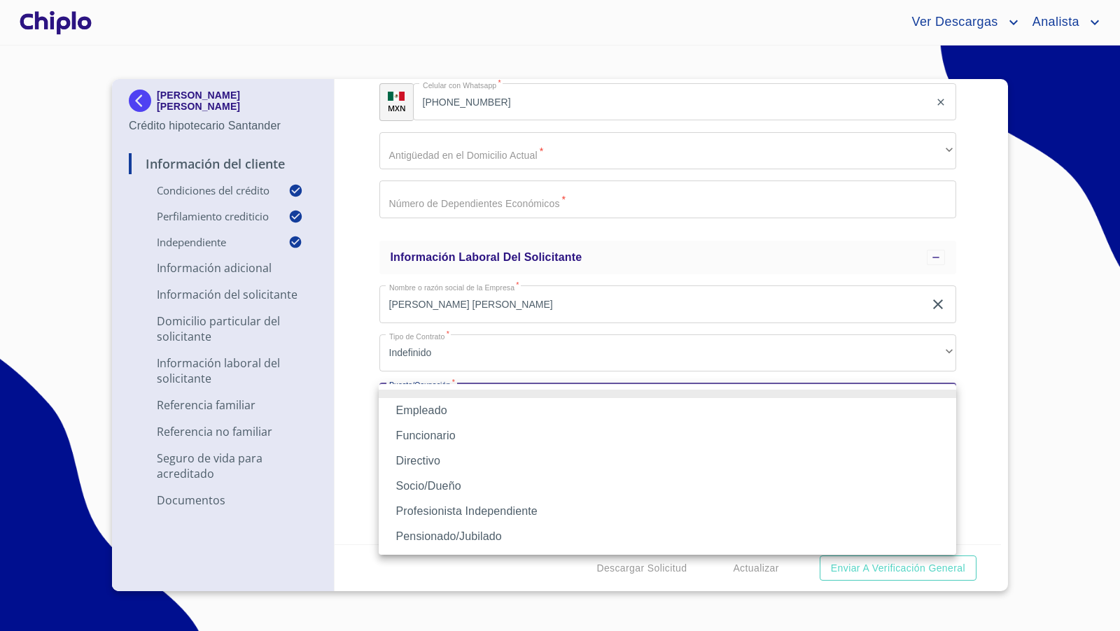
click at [433, 507] on li "Profesionista Independiente" at bounding box center [667, 511] width 577 height 25
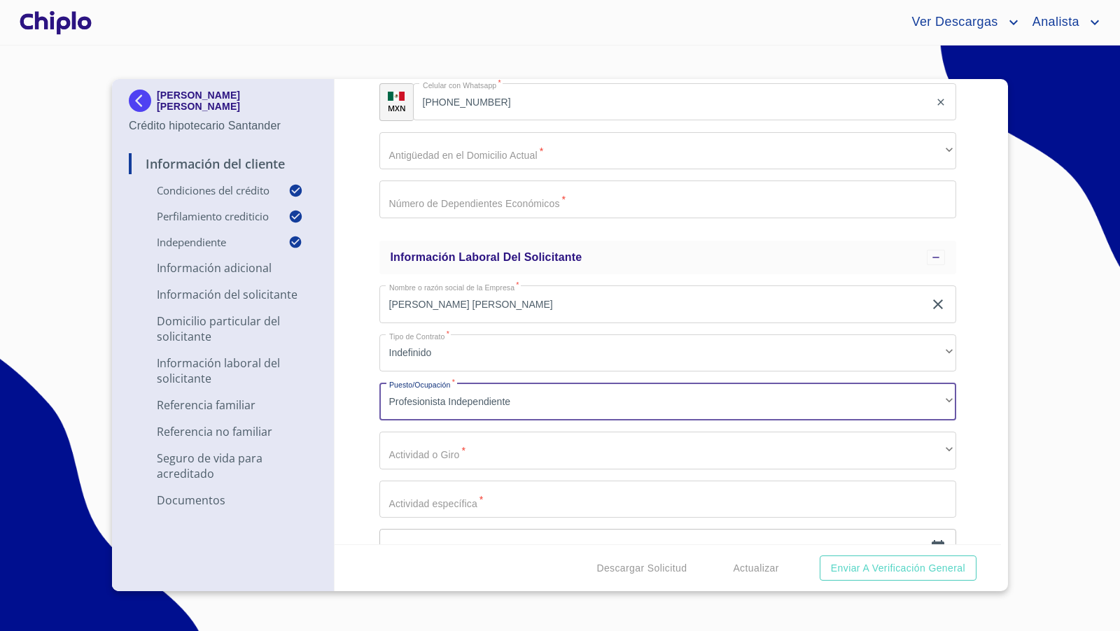
click at [369, 469] on div "Información del Cliente Condiciones del Crédito Selecciona tu producto   * Adqu…" at bounding box center [667, 311] width 667 height 465
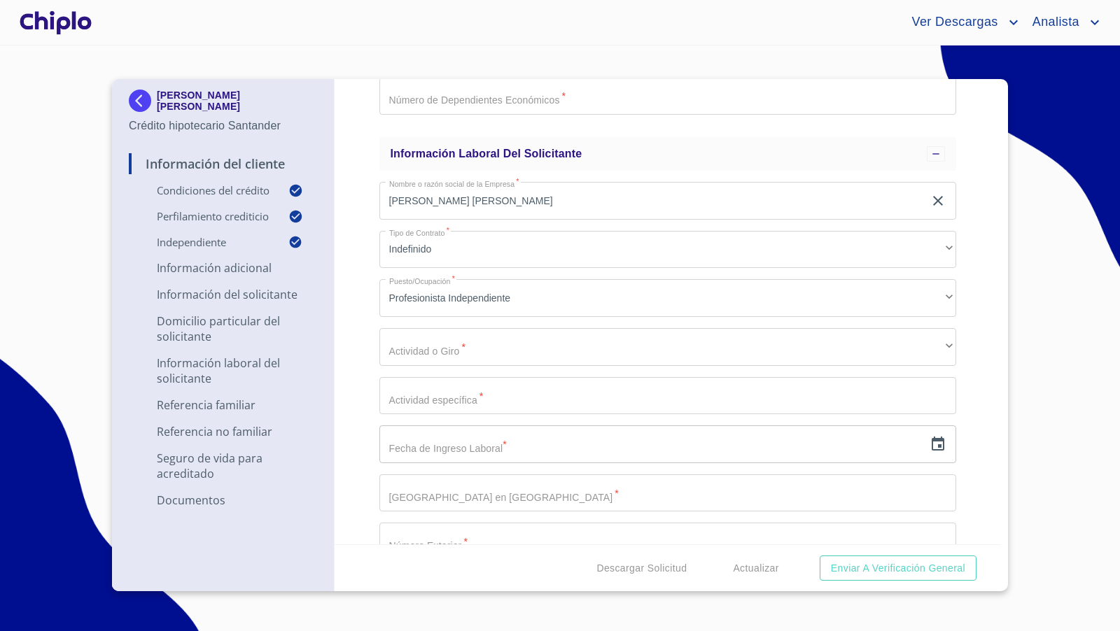
scroll to position [2950, 0]
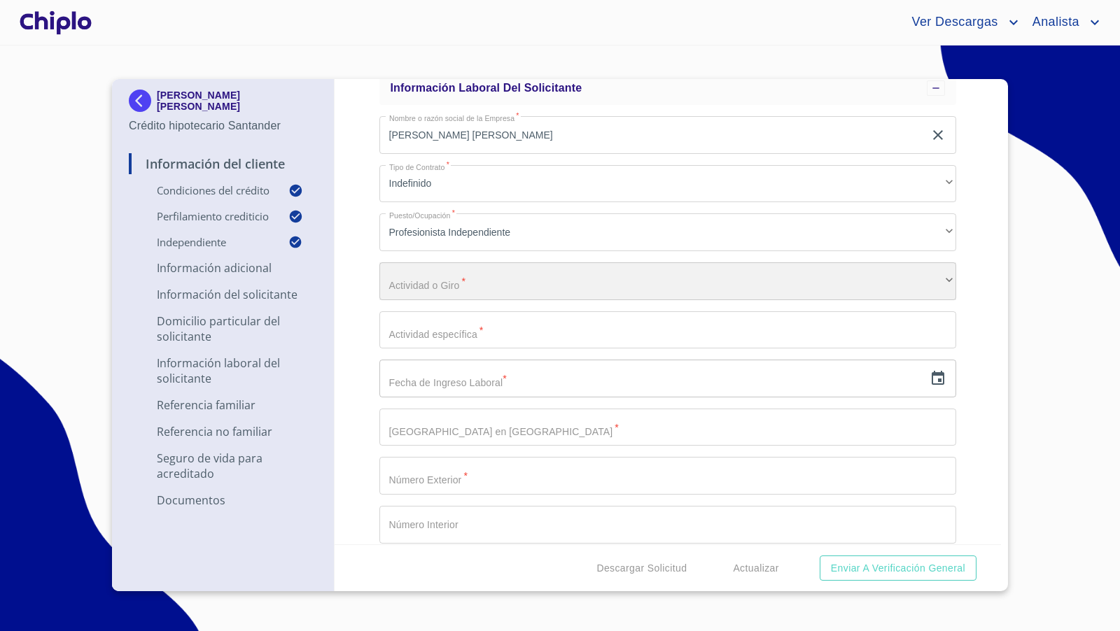
click at [438, 285] on div "​" at bounding box center [667, 281] width 577 height 38
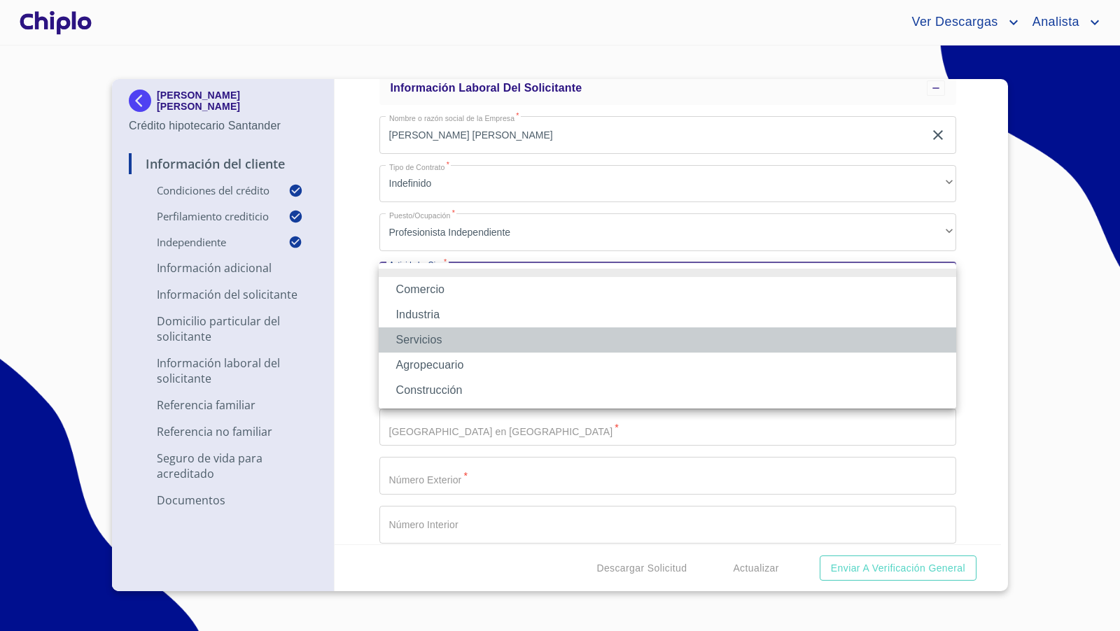
click at [412, 334] on li "Servicios" at bounding box center [667, 339] width 577 height 25
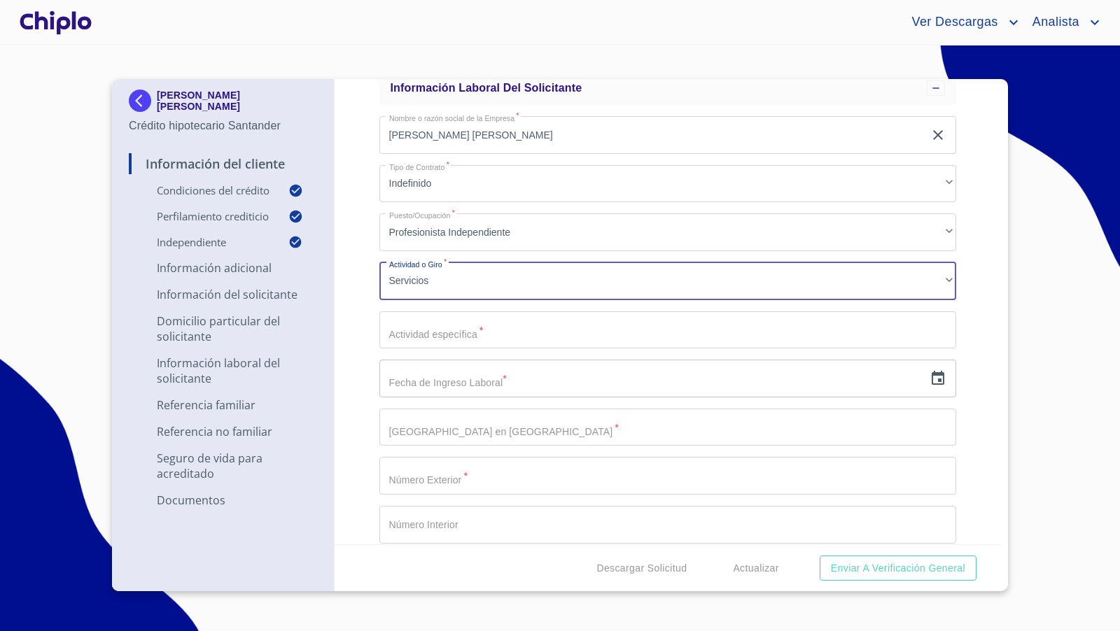
click at [361, 372] on div "Información del Cliente Condiciones del Crédito Selecciona tu producto   * Adqu…" at bounding box center [667, 311] width 667 height 465
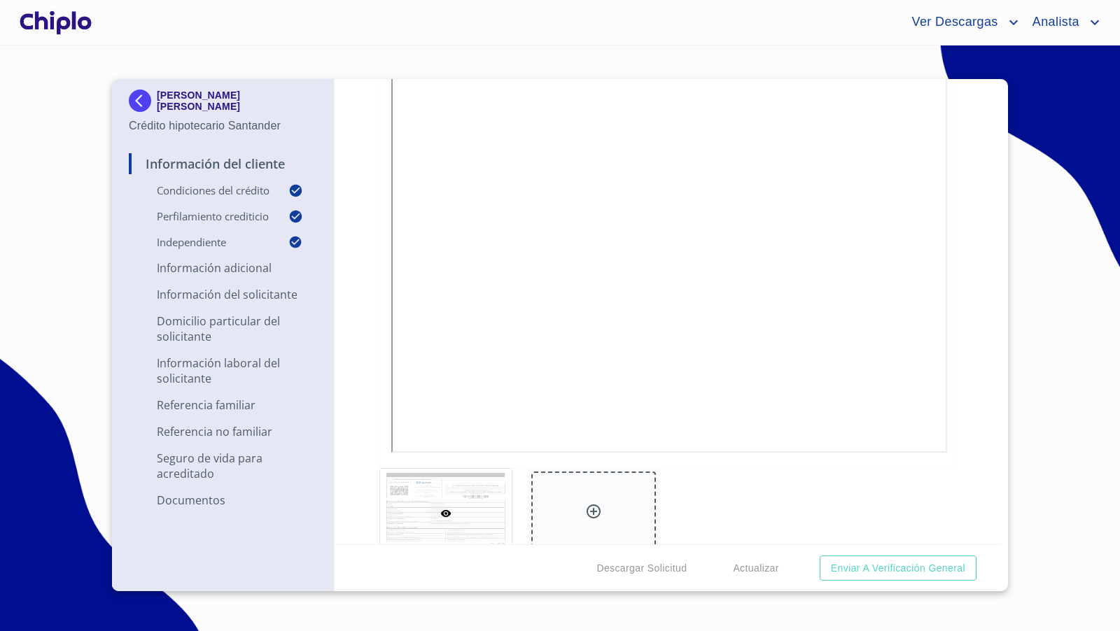
scroll to position [7751, 0]
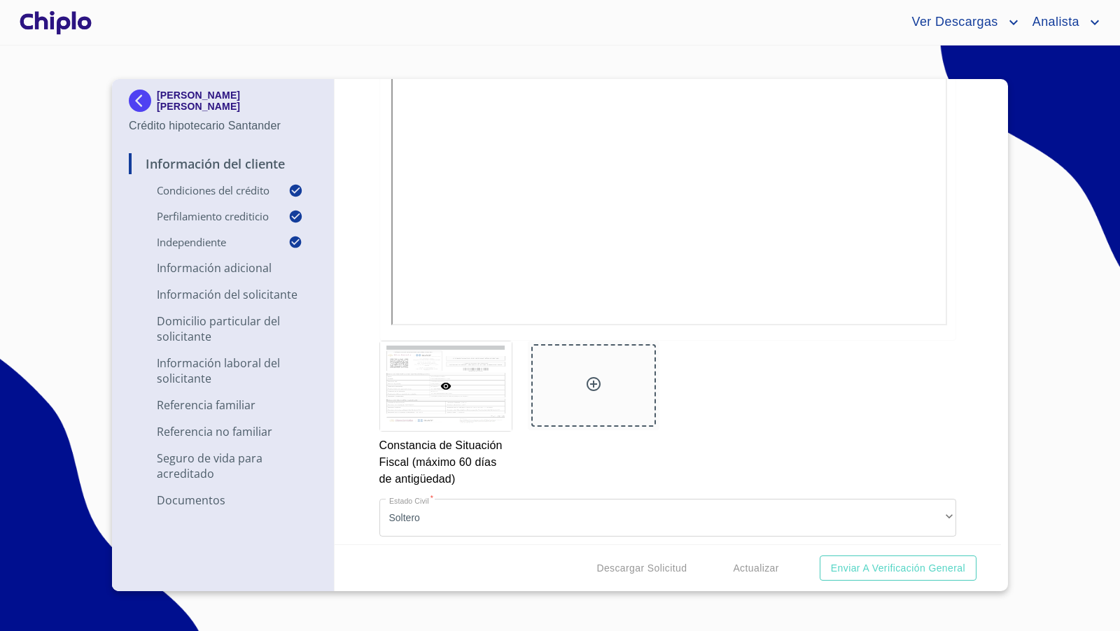
click at [73, 18] on div at bounding box center [56, 22] width 78 height 45
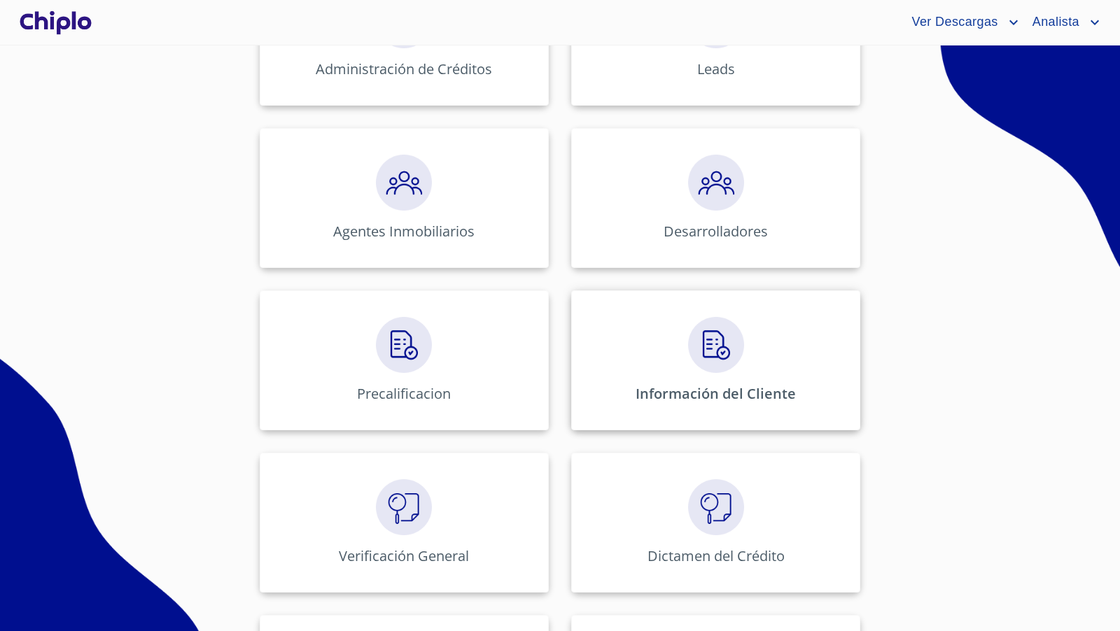
scroll to position [305, 0]
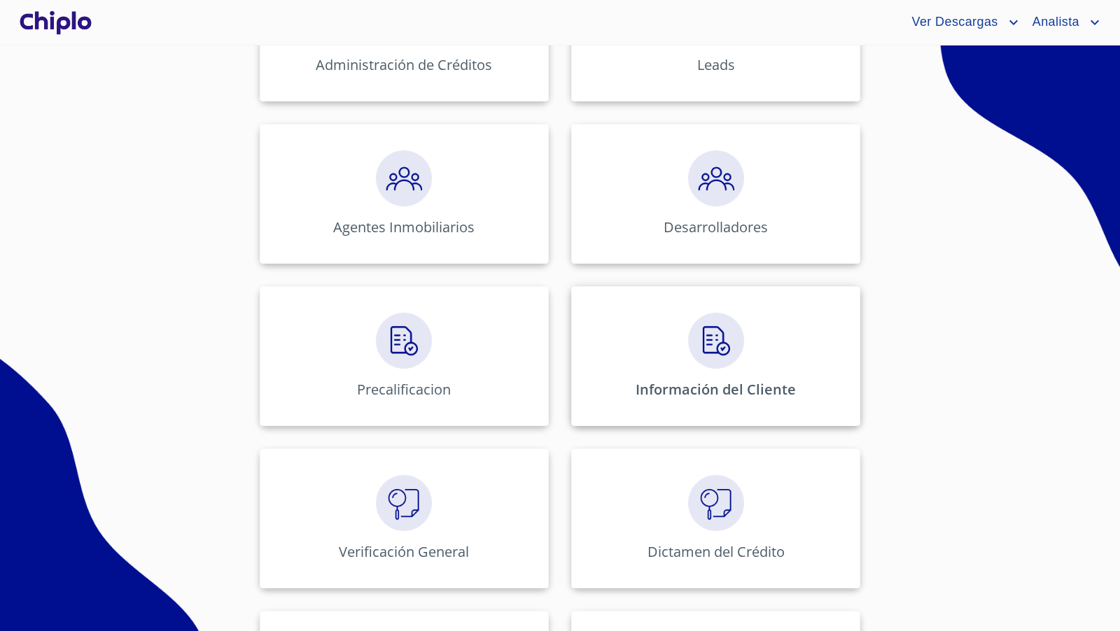
click at [731, 327] on img at bounding box center [716, 341] width 56 height 56
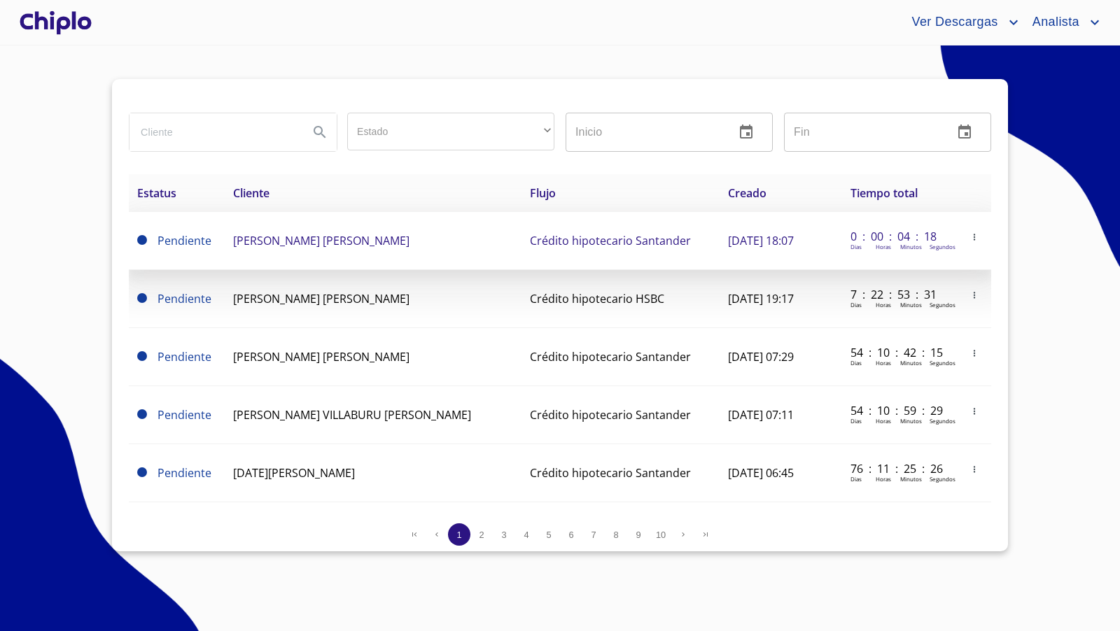
click at [409, 235] on span "[PERSON_NAME] [PERSON_NAME]" at bounding box center [321, 240] width 176 height 15
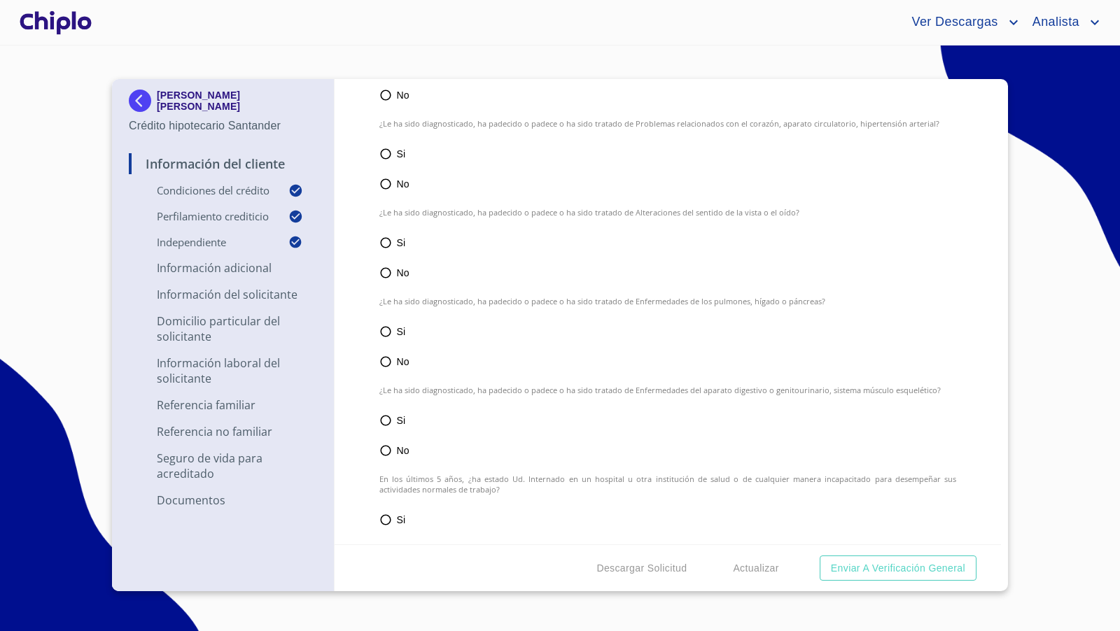
scroll to position [5032, 0]
click at [137, 94] on img at bounding box center [143, 101] width 28 height 22
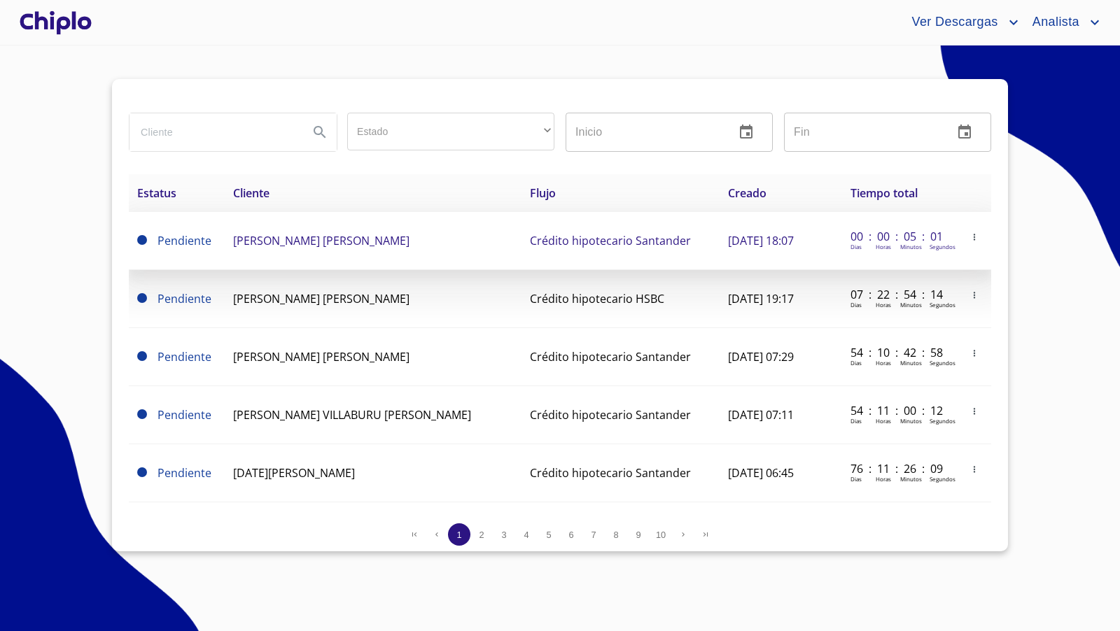
click at [973, 239] on icon "button" at bounding box center [973, 237] width 1 height 6
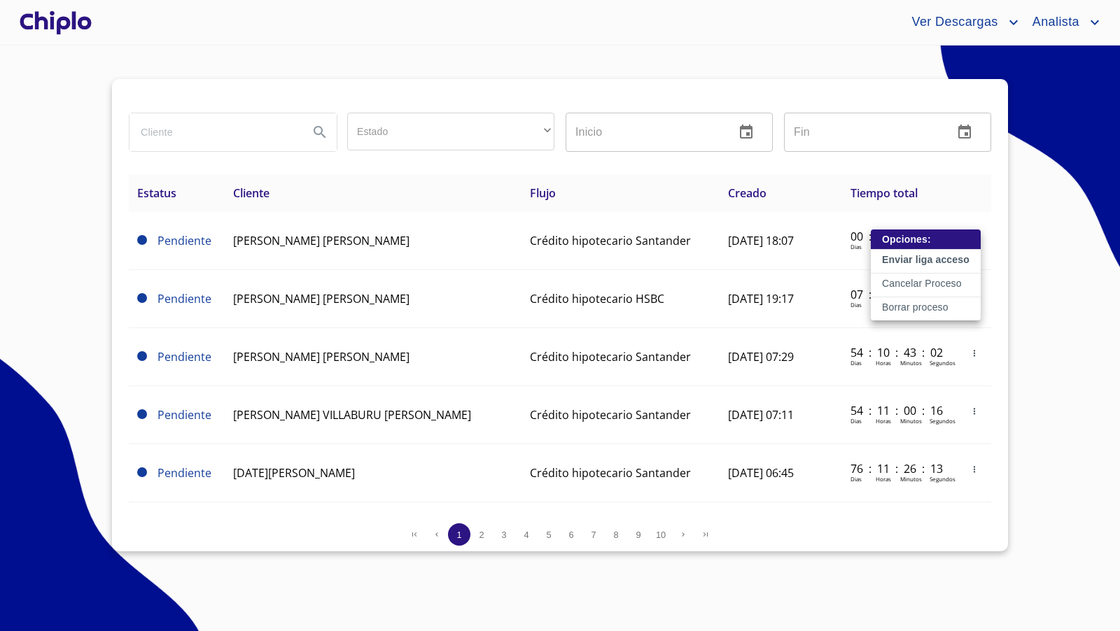
click at [1067, 248] on div at bounding box center [560, 315] width 1120 height 631
click at [66, 26] on div at bounding box center [56, 22] width 78 height 45
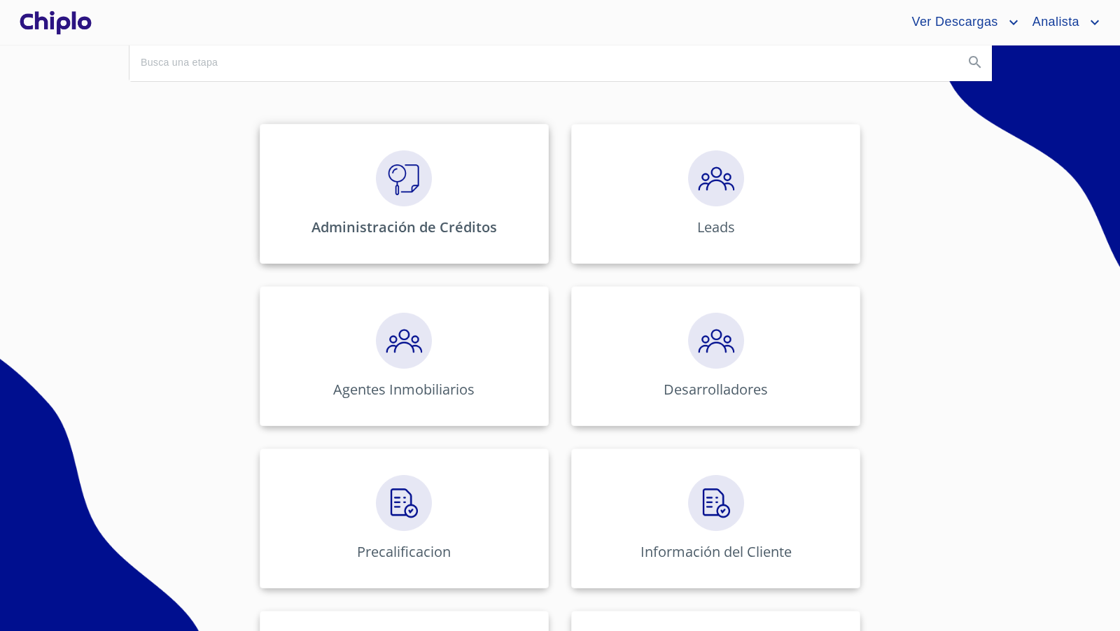
scroll to position [200, 0]
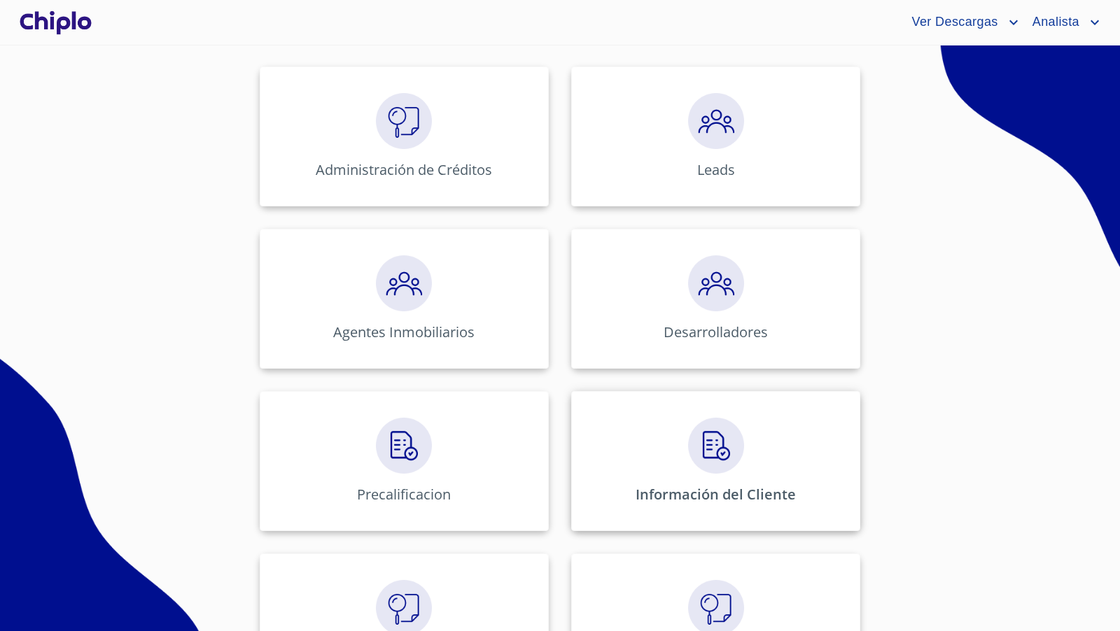
click at [714, 430] on img at bounding box center [716, 446] width 56 height 56
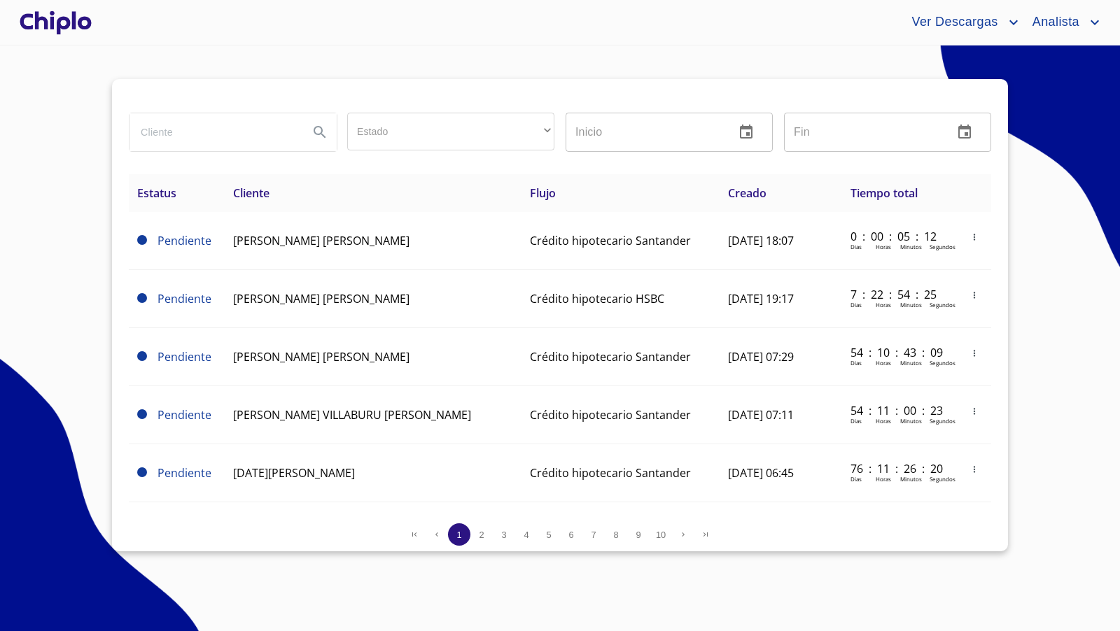
click at [212, 139] on input "search" at bounding box center [213, 132] width 168 height 38
click at [1027, 244] on section "Estado ​ ​ Inicio ​ Fin ​ Estatus Cliente Flujo Creado Tiempo total Pendiente […" at bounding box center [560, 338] width 1120 height 586
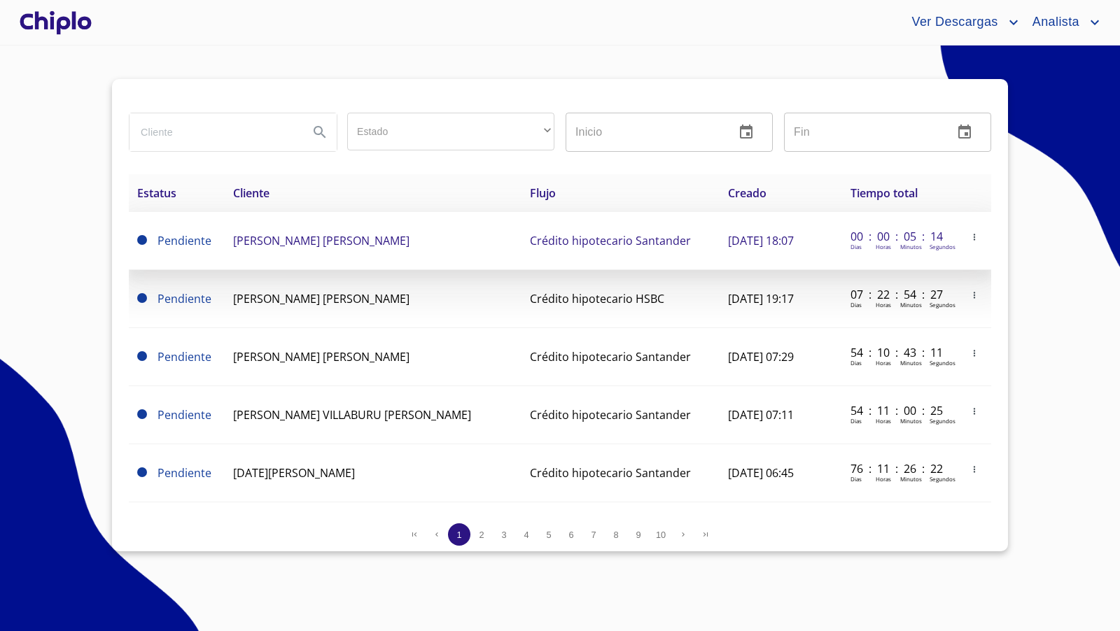
click at [971, 238] on icon "button" at bounding box center [974, 237] width 10 height 10
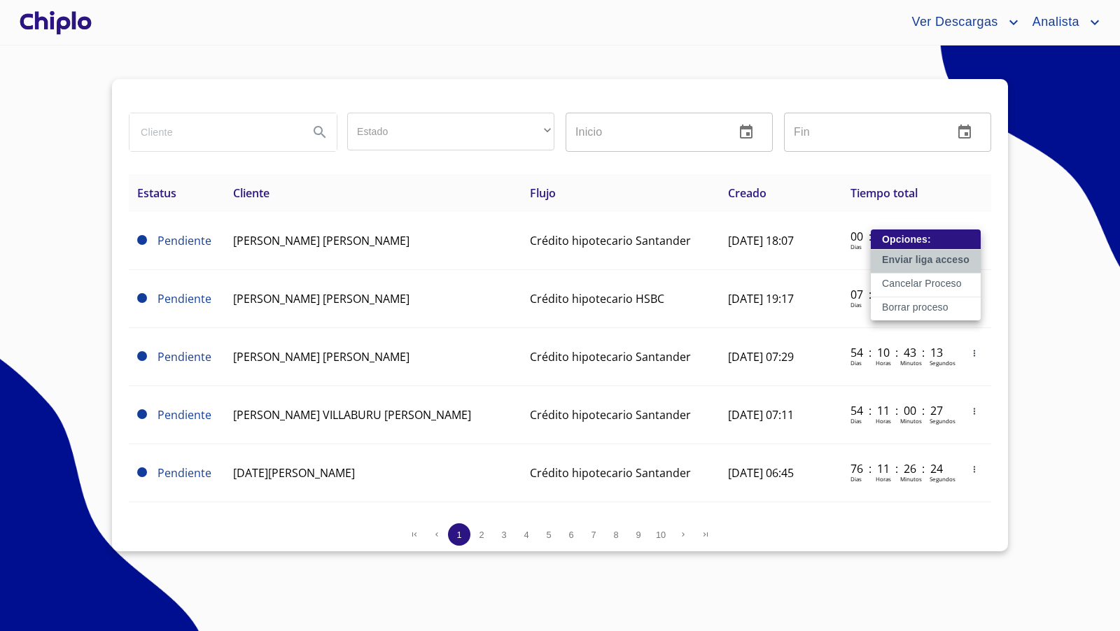
click at [924, 261] on p "Enviar liga acceso" at bounding box center [925, 260] width 87 height 14
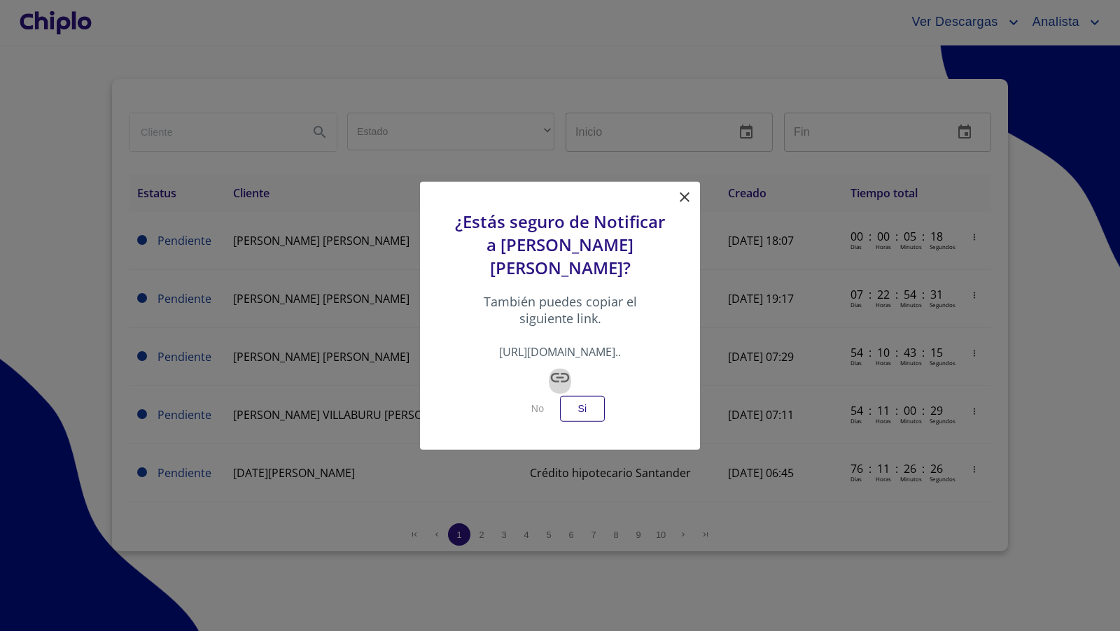
click at [559, 376] on icon "button" at bounding box center [560, 377] width 19 height 9
